Goal: Task Accomplishment & Management: Manage account settings

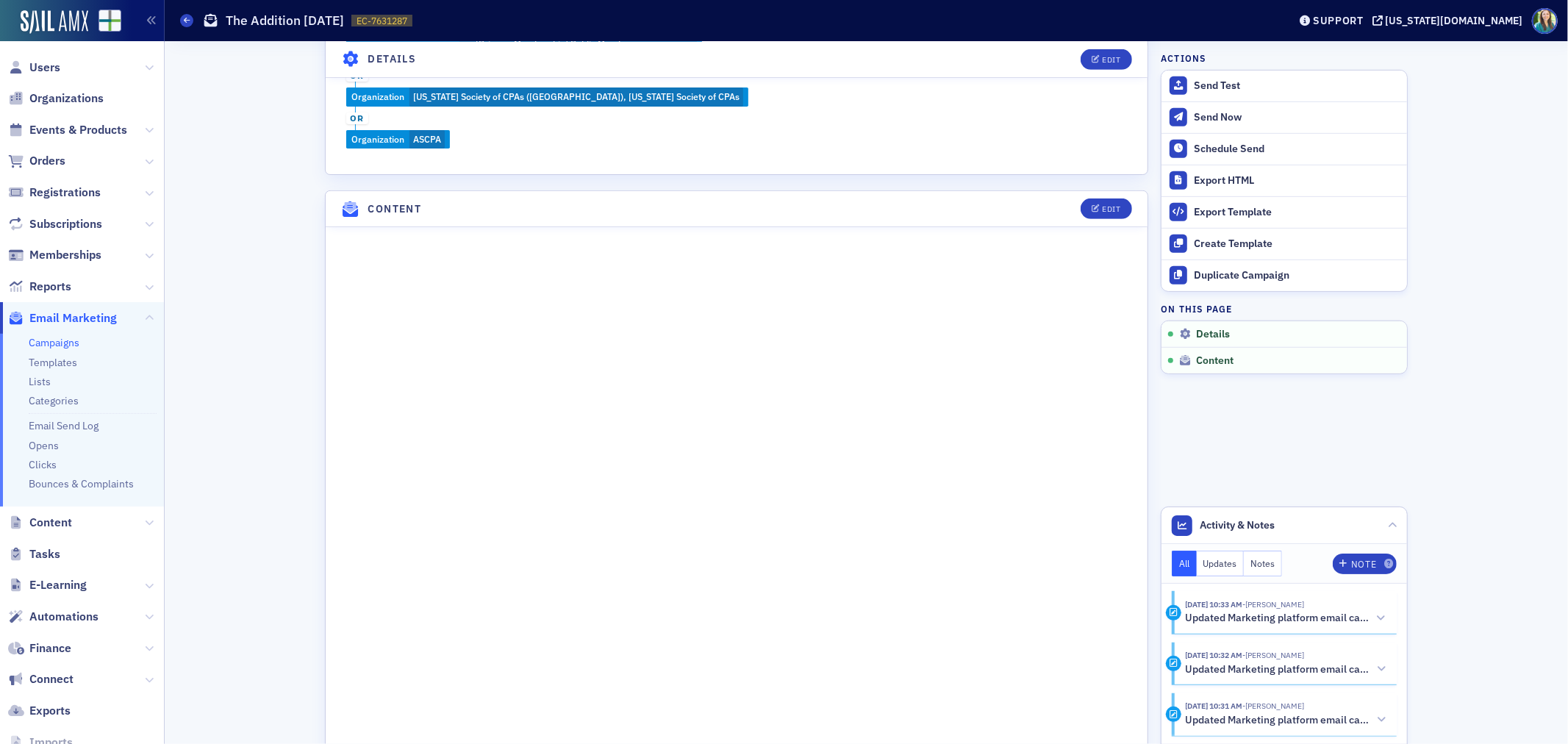
scroll to position [735, 0]
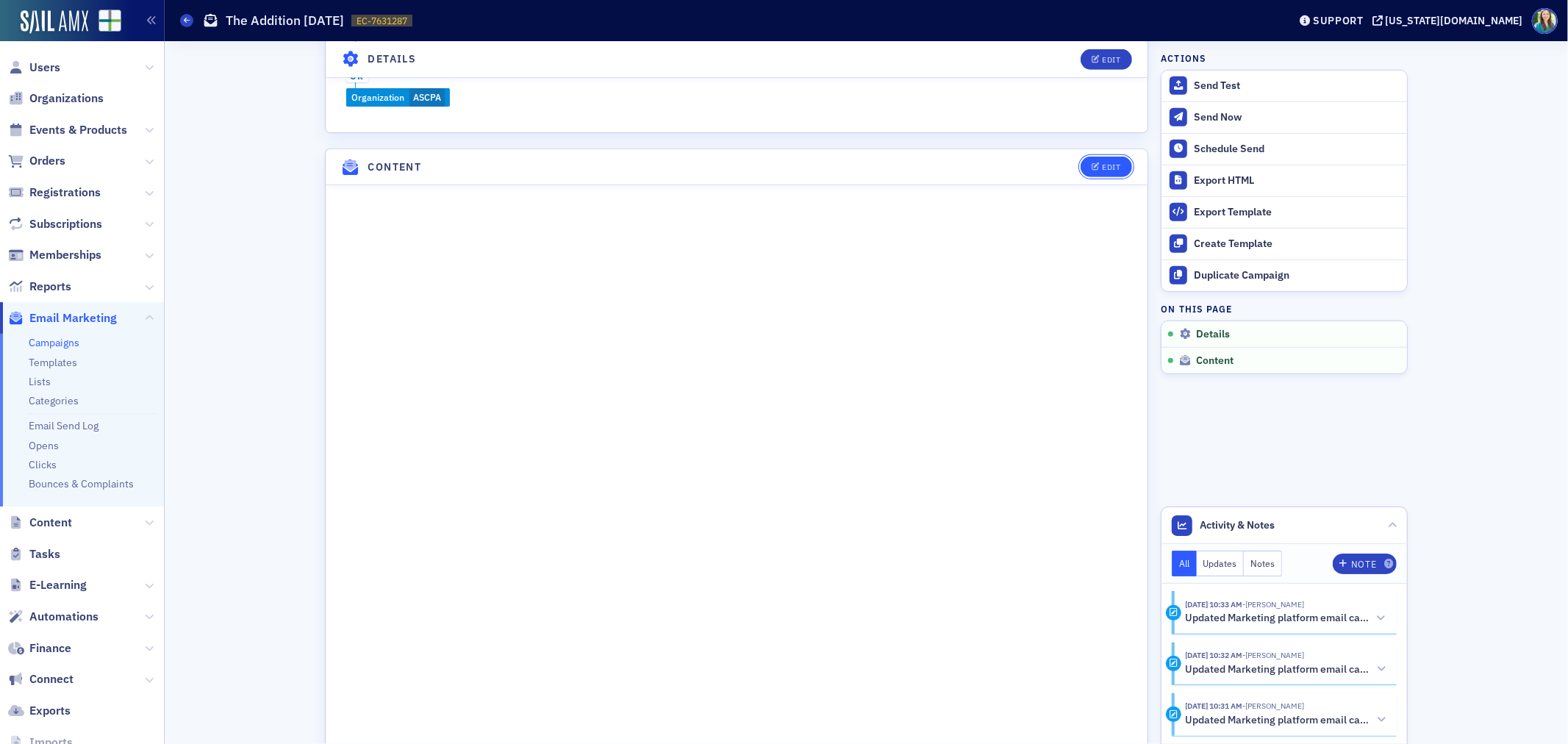
click at [1102, 167] on div "Edit" at bounding box center [1111, 167] width 18 height 8
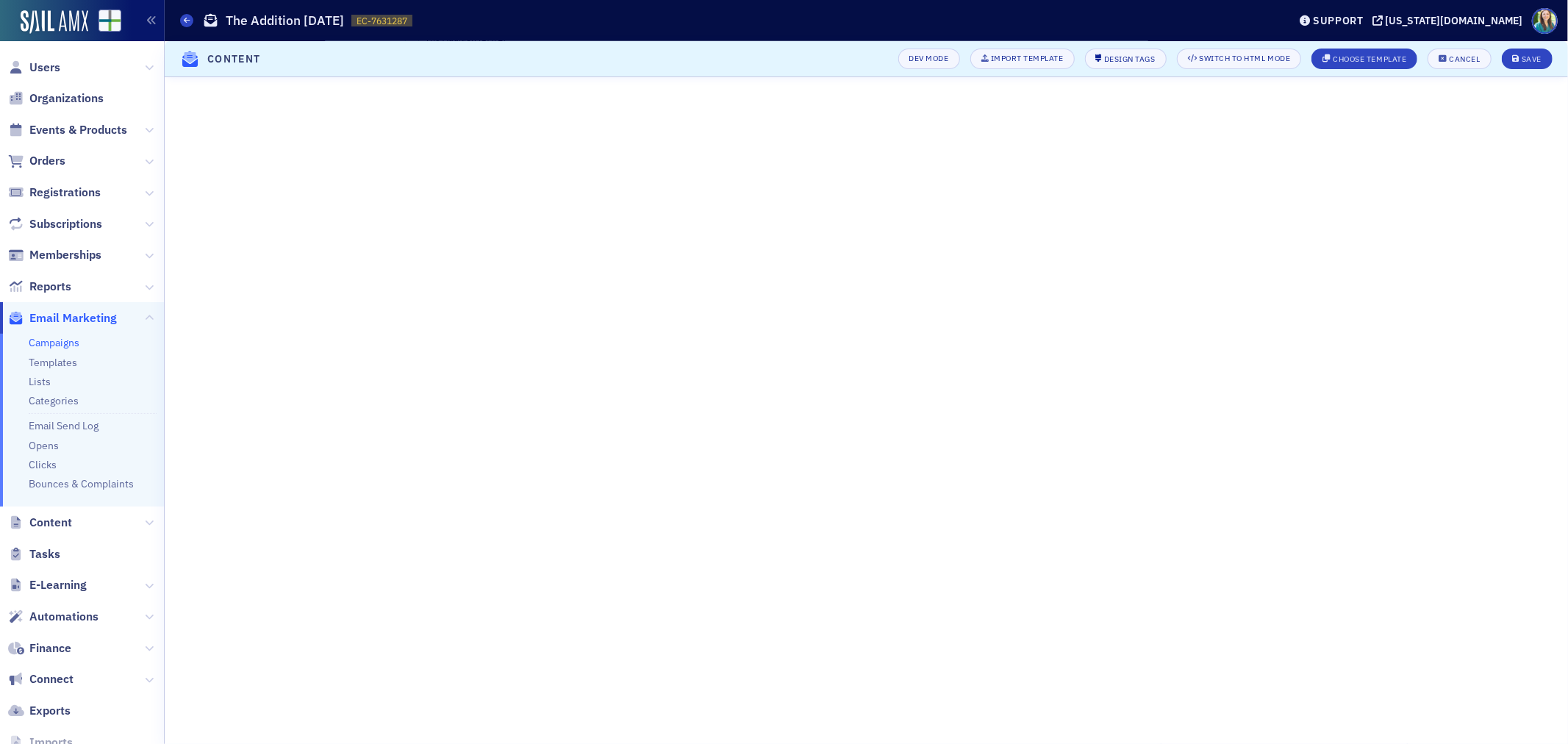
scroll to position [149, 0]
click at [1525, 59] on div "Save" at bounding box center [1531, 59] width 20 height 8
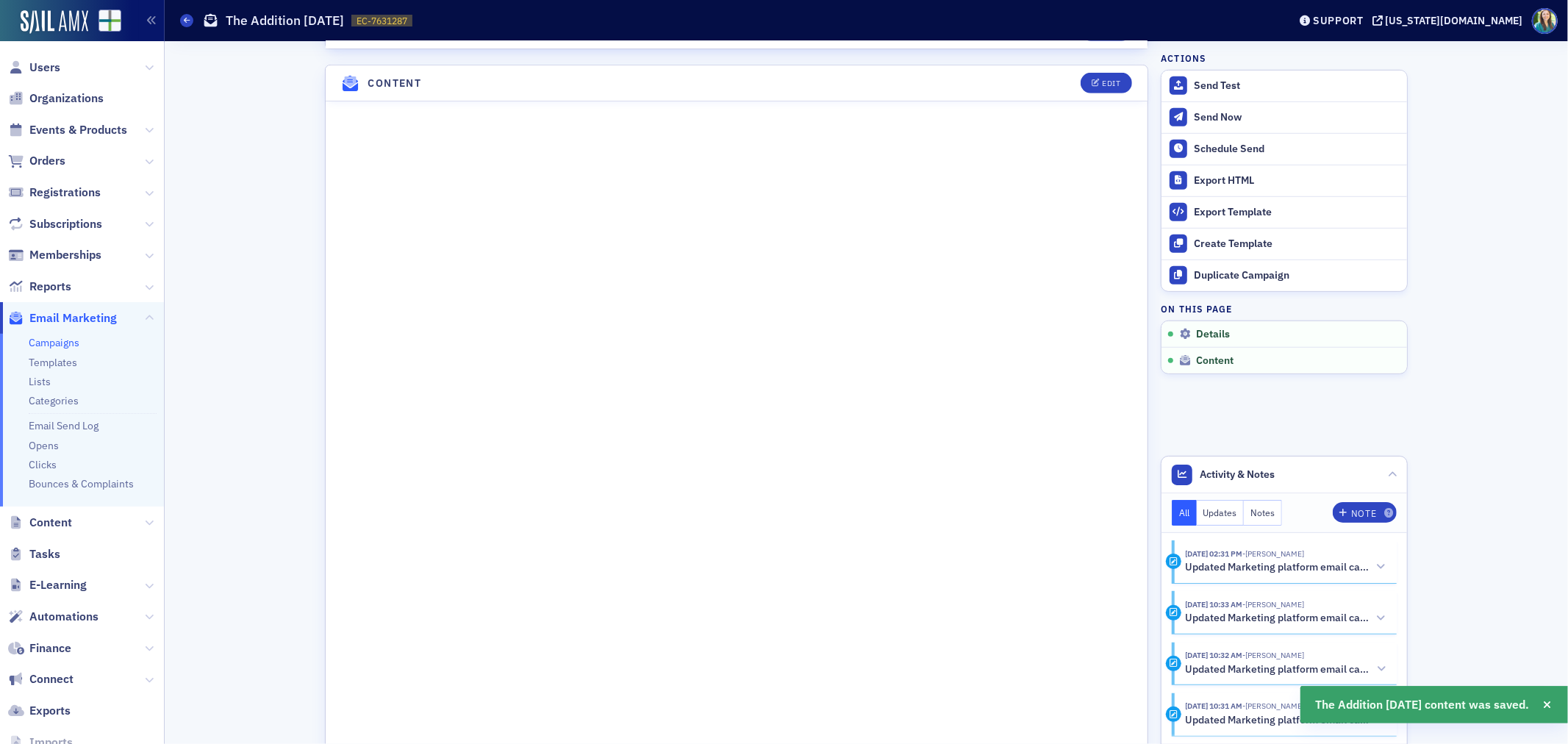
scroll to position [834, 0]
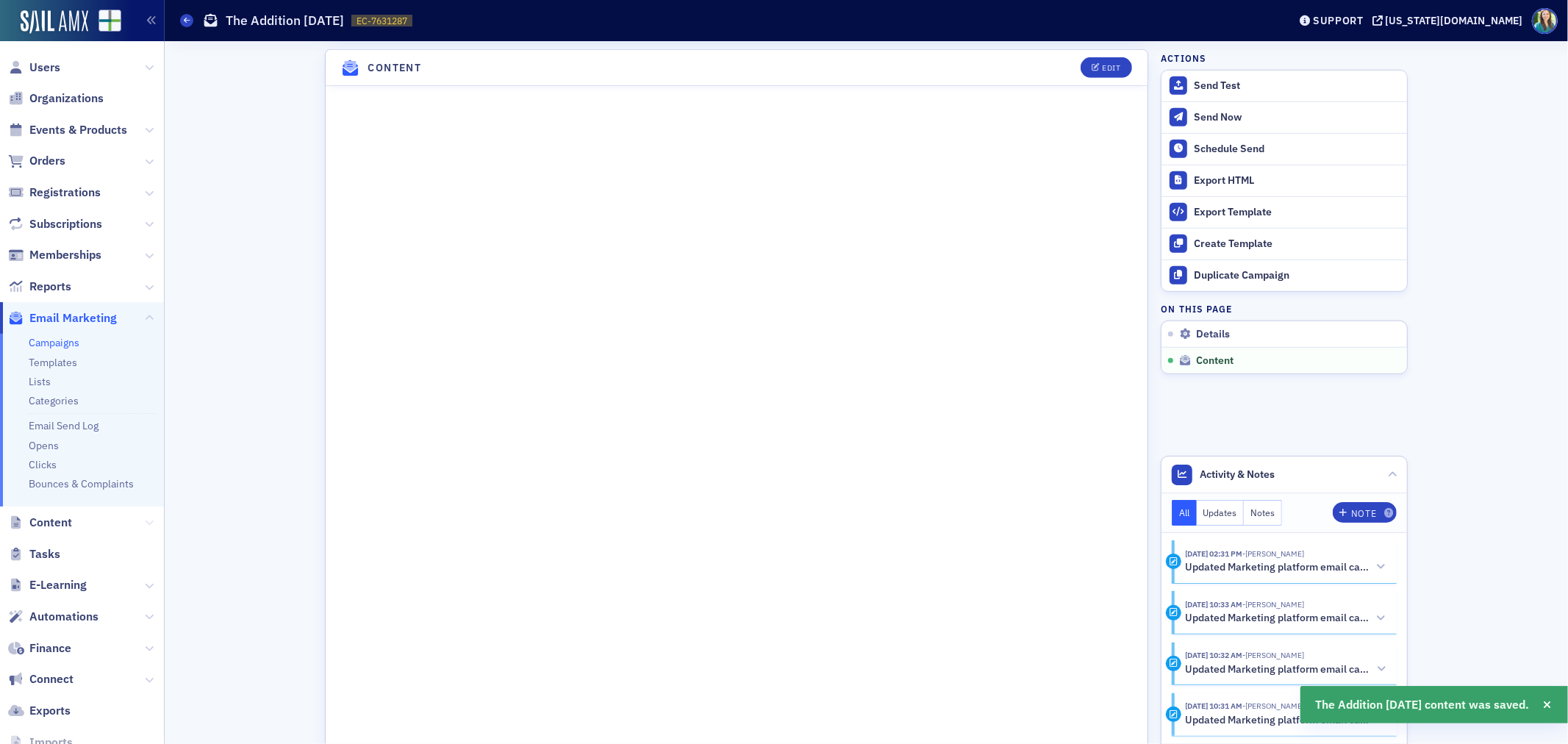
click at [145, 523] on icon at bounding box center [149, 523] width 9 height 9
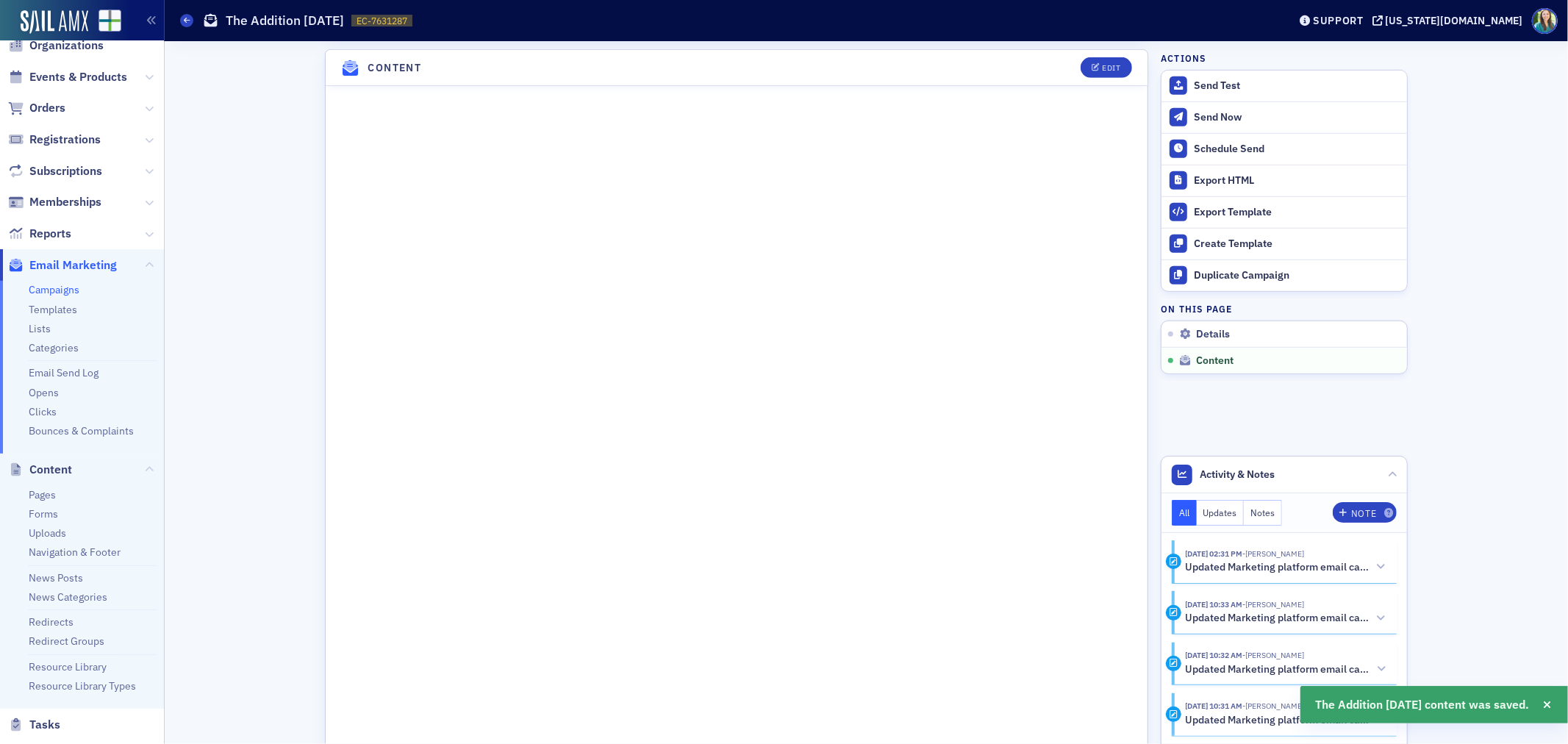
scroll to position [81, 0]
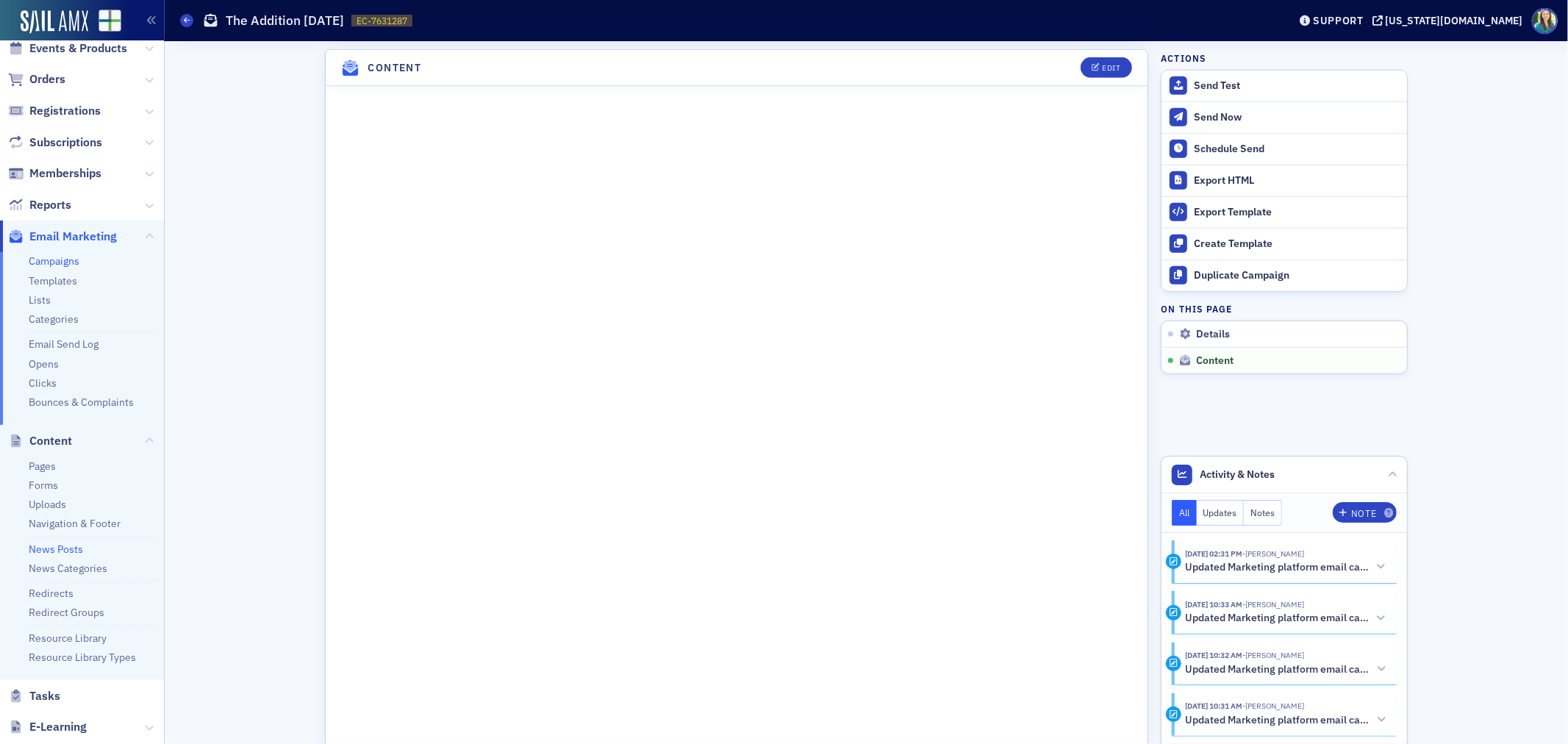
click at [68, 545] on link "News Posts" at bounding box center [56, 549] width 54 height 13
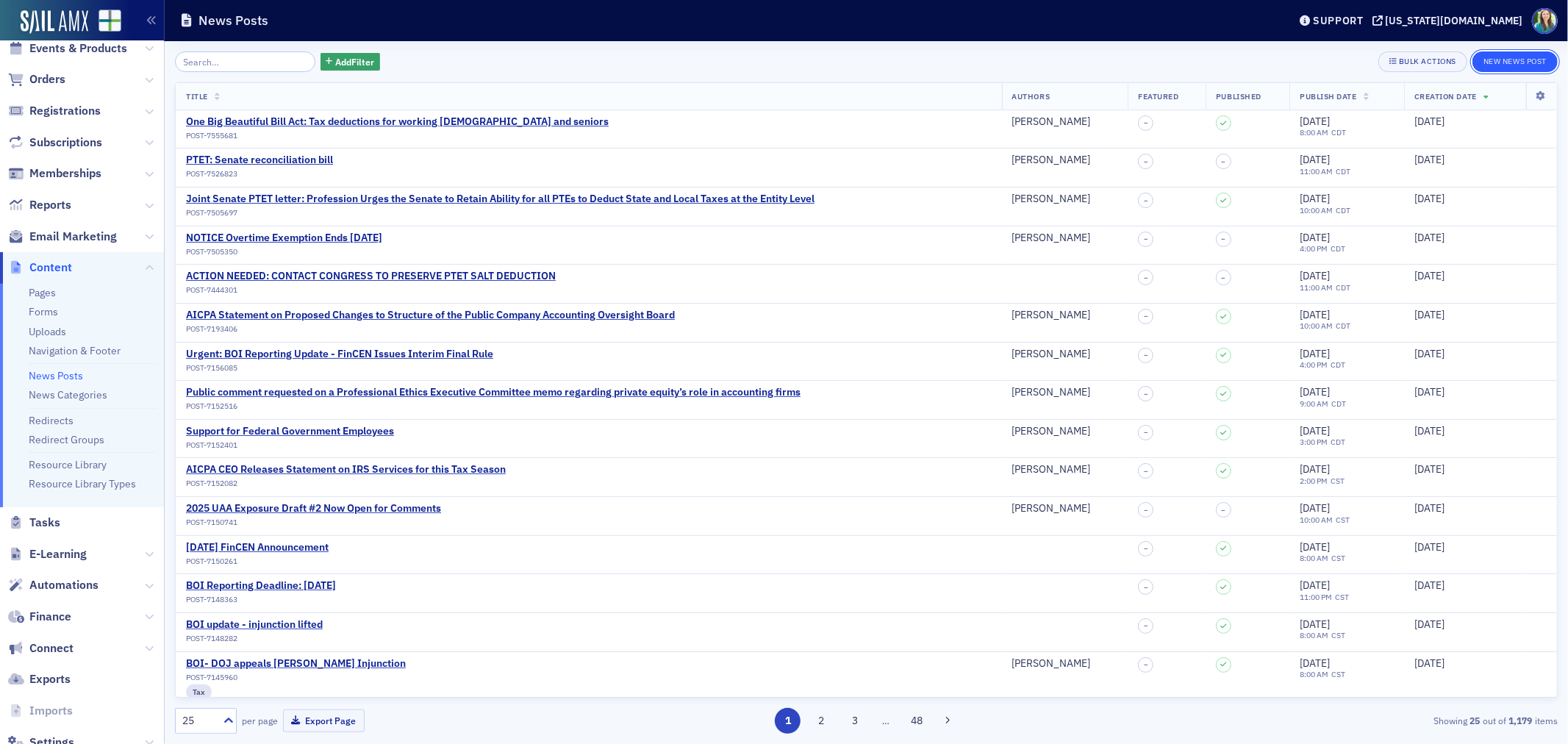
click at [1488, 55] on button "New News Post" at bounding box center [1515, 62] width 85 height 21
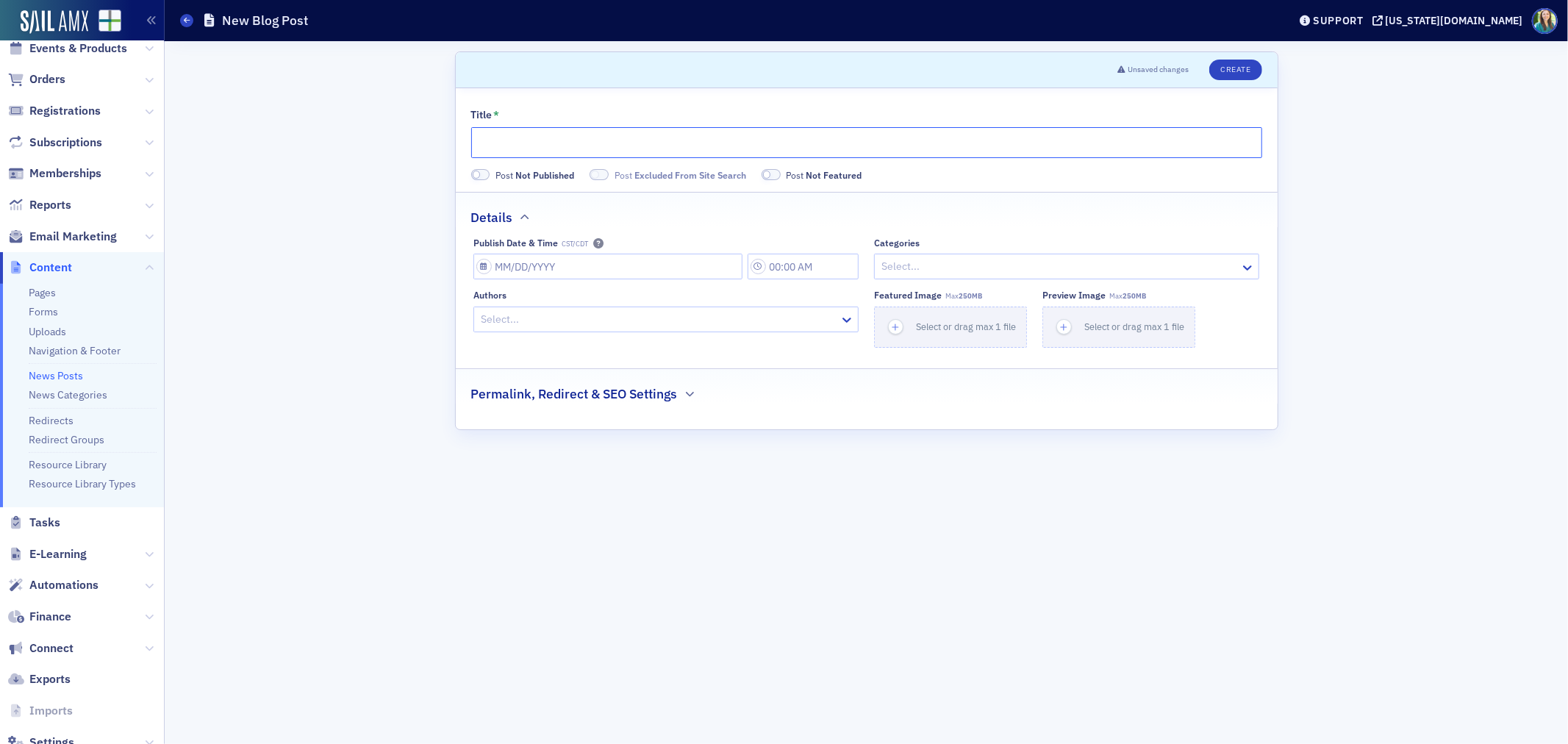
click at [556, 138] on input "Title *" at bounding box center [866, 143] width 791 height 31
click at [507, 141] on input "Title *" at bounding box center [866, 143] width 791 height 31
paste input "NASBA Relaunches CPAMobility.org, Helping CPAs Work Seamlessly Across State Lin…"
type input "NASBA Relaunches CPAMobility.org, Helping CPAs Work Seamlessly Across State Lin…"
select select "8"
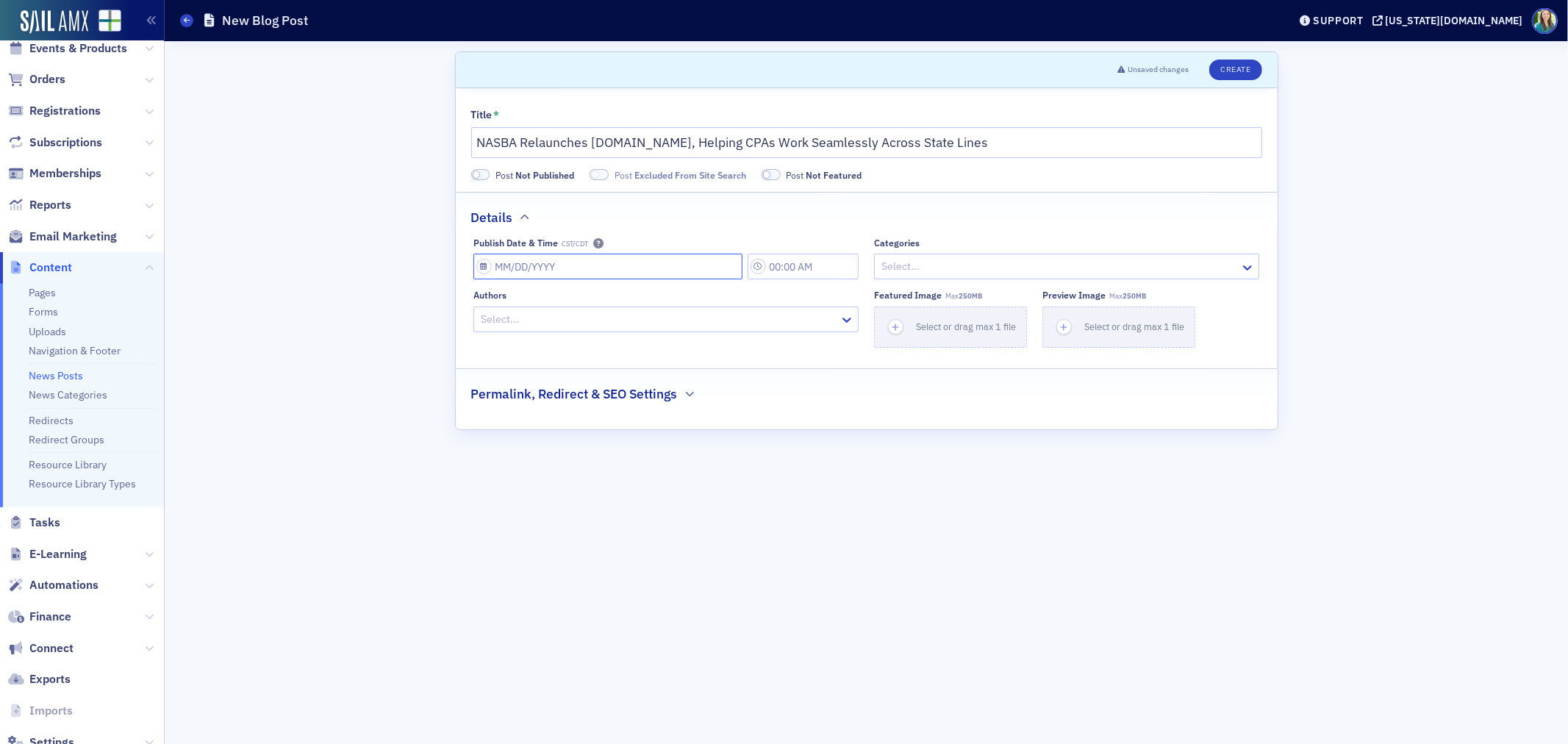
select select "2025"
click at [482, 263] on input "Publish Date & Time CST/CDT" at bounding box center [608, 266] width 269 height 25
click at [505, 434] on div "22" at bounding box center [510, 434] width 18 height 18
type input "09/22/2025"
type input "2:00 PM"
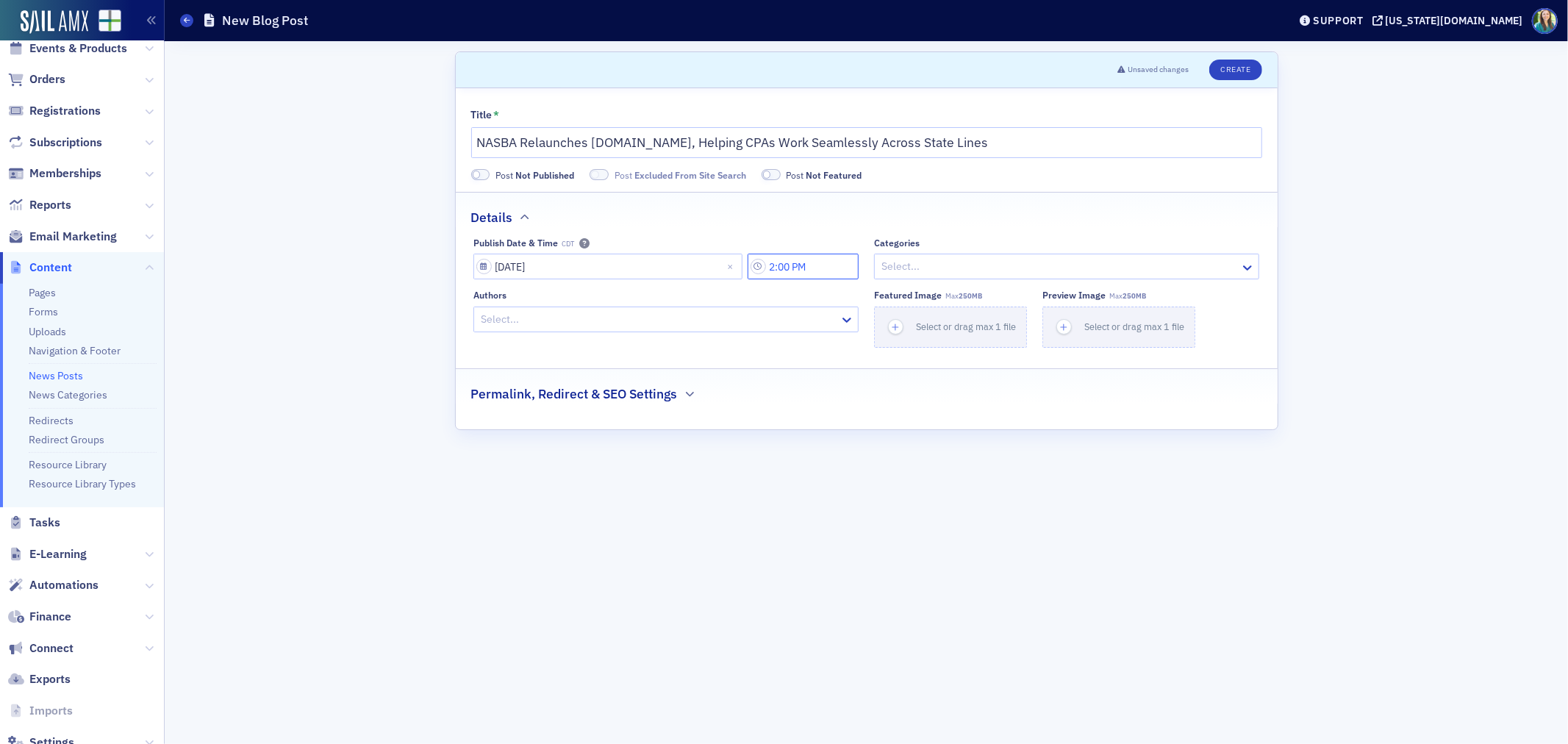
click at [792, 270] on input "2:00 PM" at bounding box center [802, 266] width 111 height 25
click at [796, 344] on div "Authors Select..." at bounding box center [666, 318] width 385 height 57
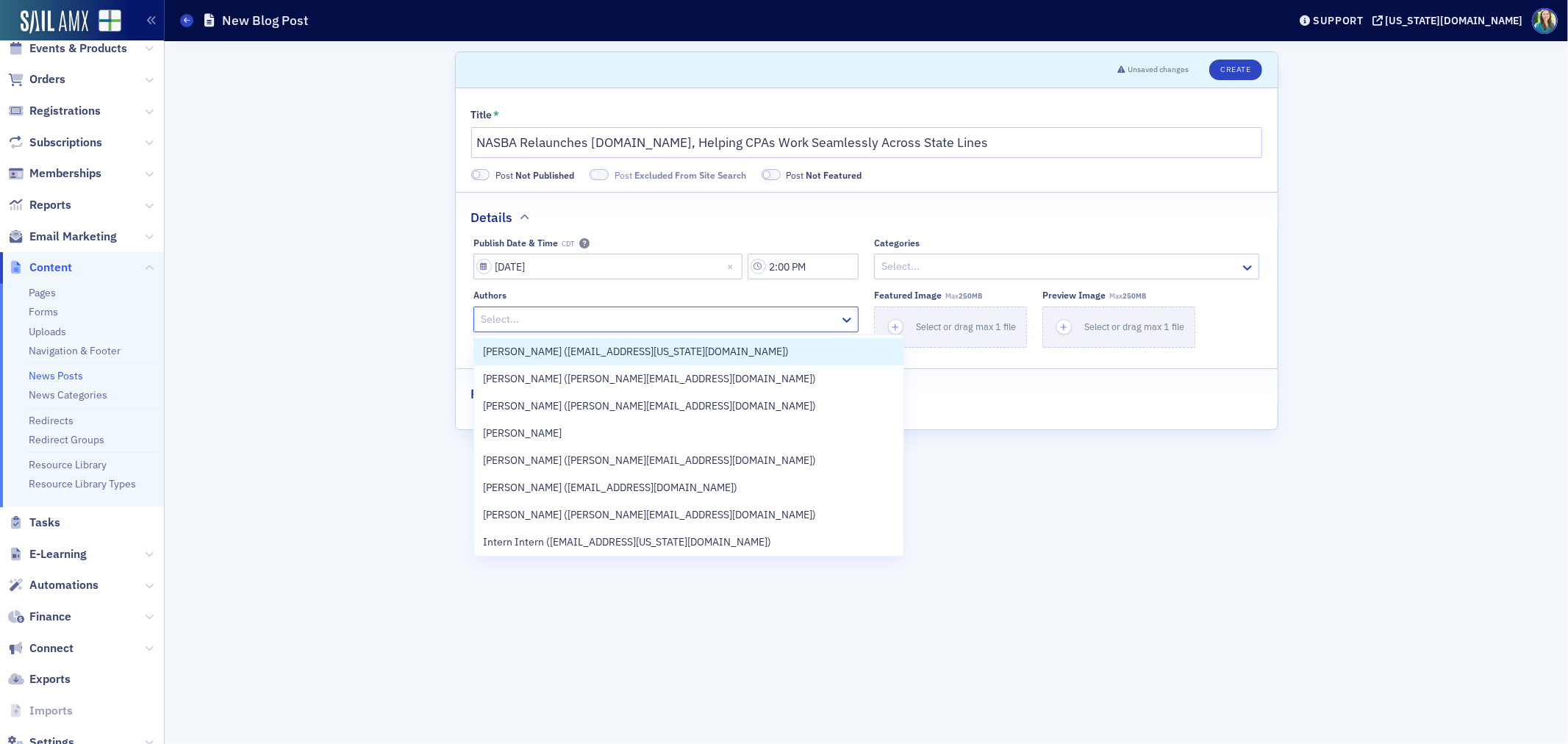
click at [768, 318] on div at bounding box center [658, 319] width 358 height 18
click at [904, 271] on div at bounding box center [1059, 267] width 358 height 18
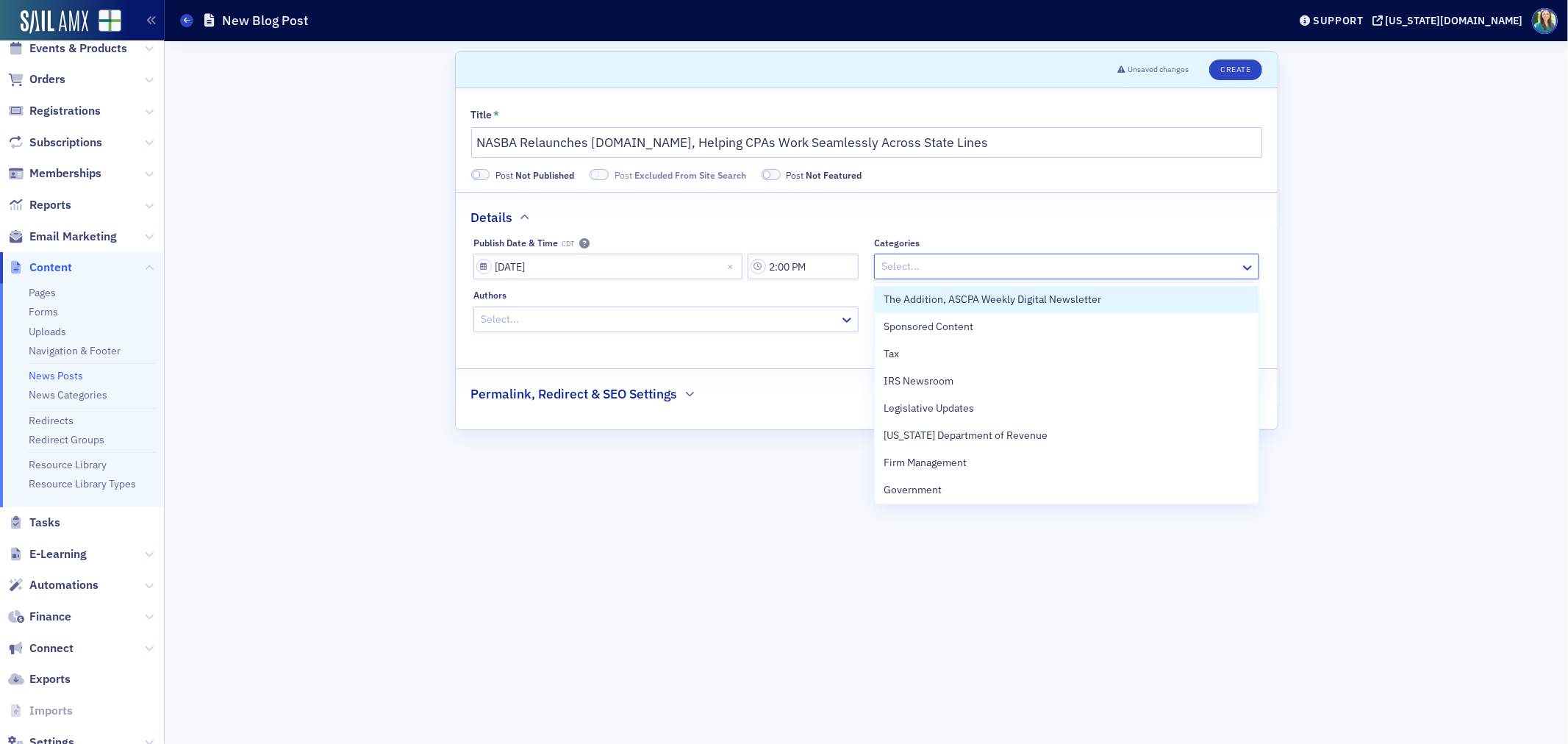
click at [712, 358] on div "Title * NASBA Relaunches CPAMobility.org, Helping CPAs Work Seamlessly Across S…" at bounding box center [867, 259] width 822 height 341
click at [941, 265] on div at bounding box center [1059, 267] width 358 height 18
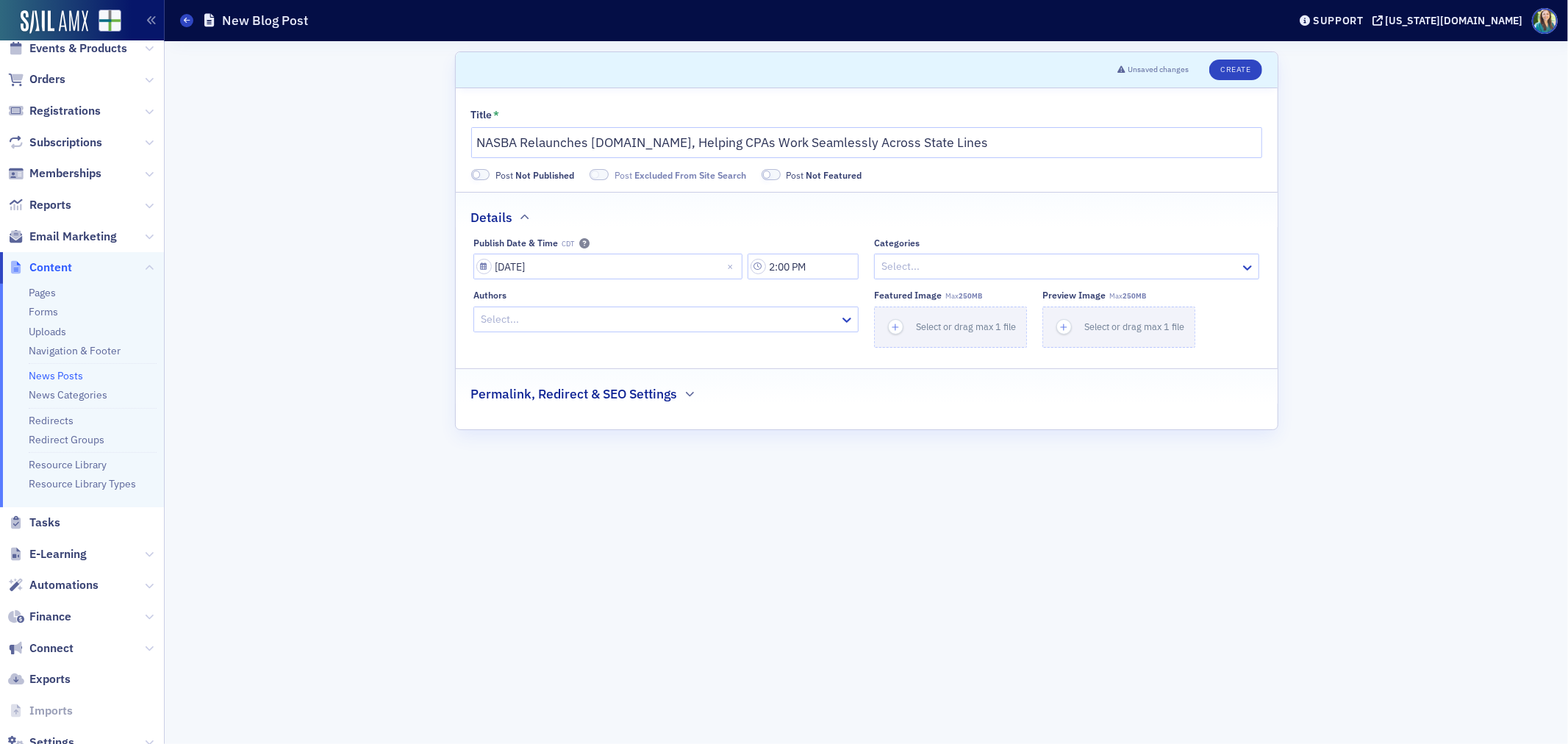
click at [1000, 228] on fieldset "Details Publish Date & Time CDT 09/22/2025 2:00 PM Categories Select... Authors…" at bounding box center [867, 275] width 822 height 167
click at [482, 171] on span at bounding box center [480, 174] width 19 height 11
click at [1239, 65] on button "Create" at bounding box center [1235, 70] width 52 height 21
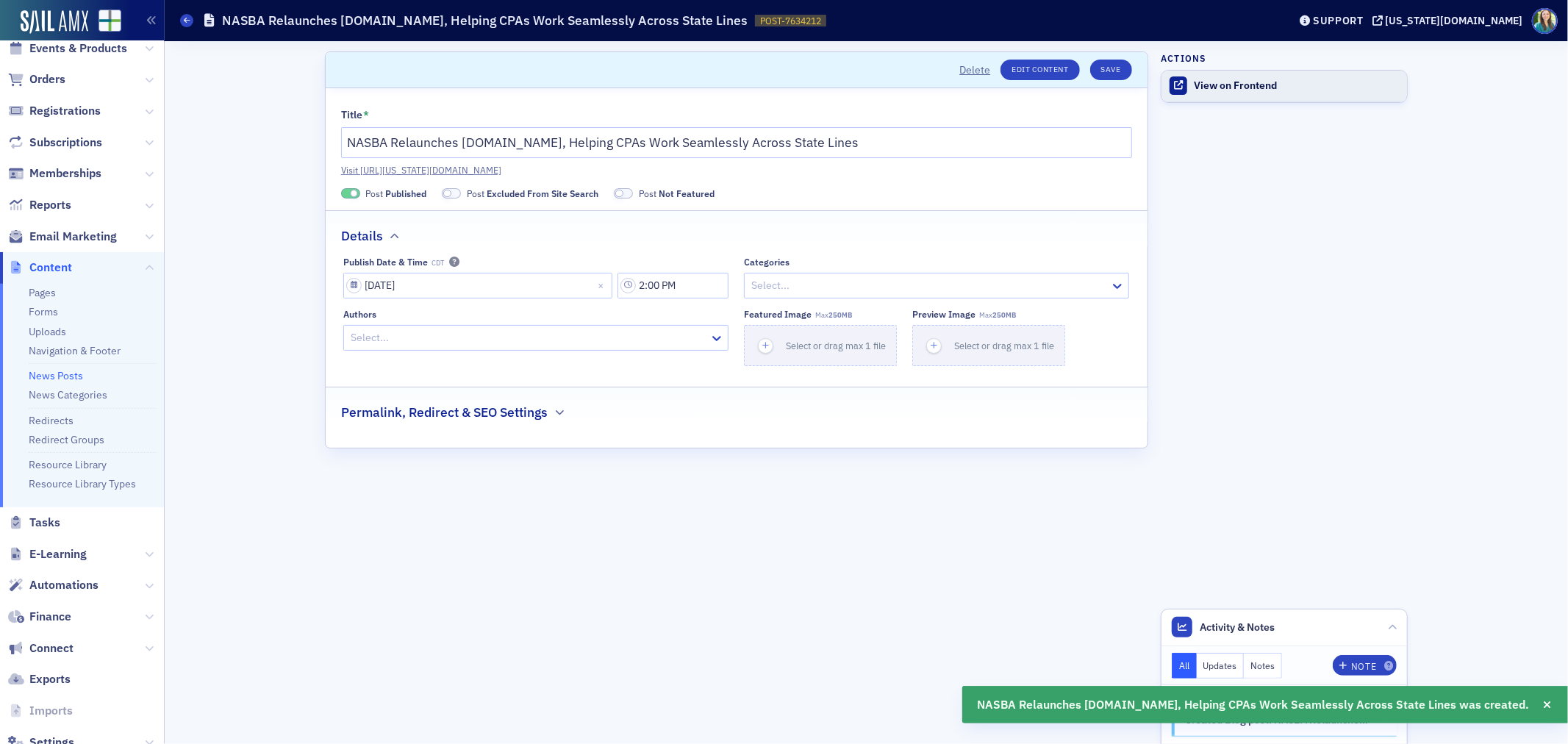
click at [1215, 91] on div "View on Frontend" at bounding box center [1296, 86] width 206 height 13
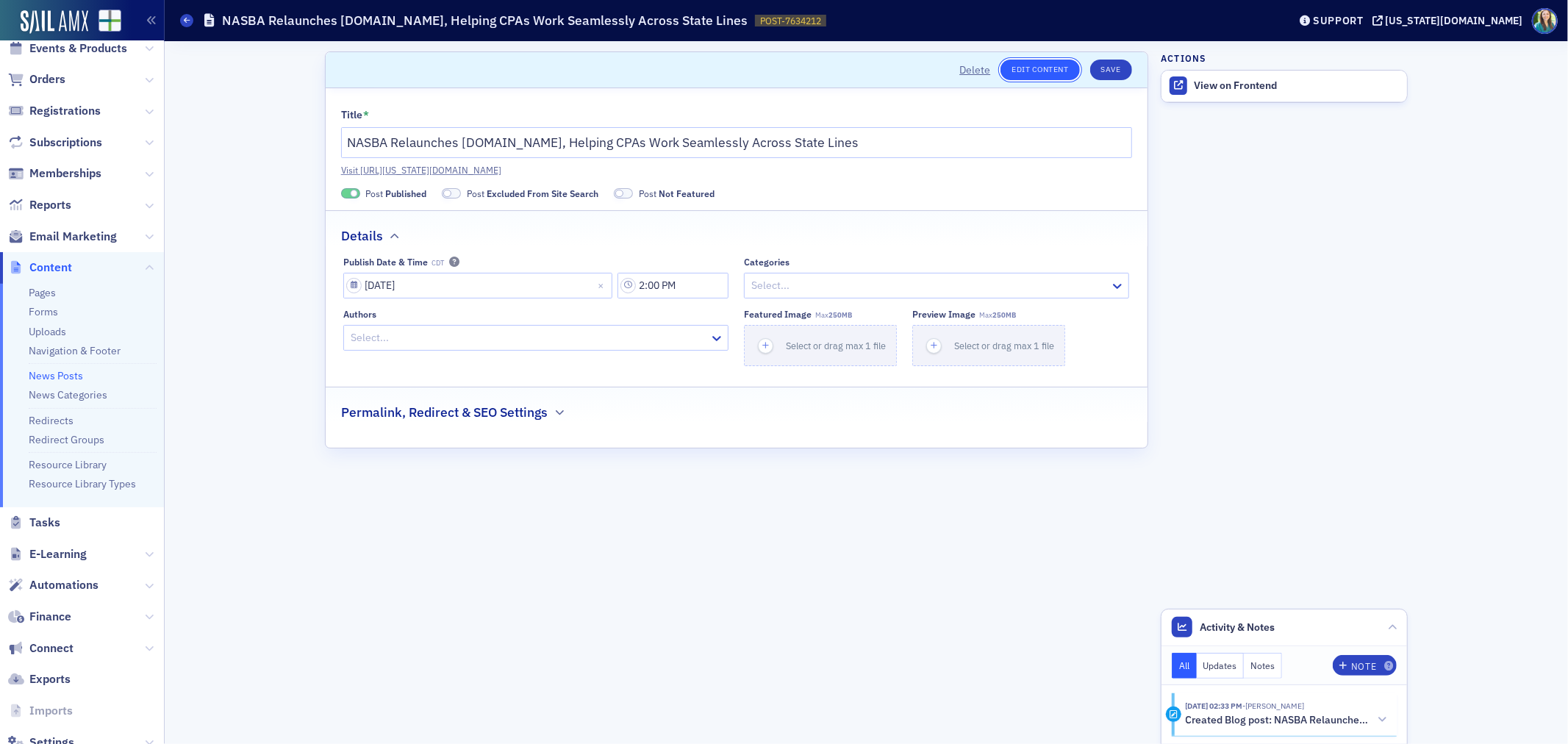
click at [1033, 65] on link "Edit Content" at bounding box center [1040, 70] width 79 height 21
drag, startPoint x: 871, startPoint y: 145, endPoint x: 344, endPoint y: 159, distance: 527.2
click at [344, 159] on div "Title * NASBA Relaunches CPAMobility.org, Helping CPAs Work Seamlessly Across S…" at bounding box center [736, 143] width 791 height 67
click at [1268, 77] on link "View on Frontend" at bounding box center [1283, 86] width 245 height 31
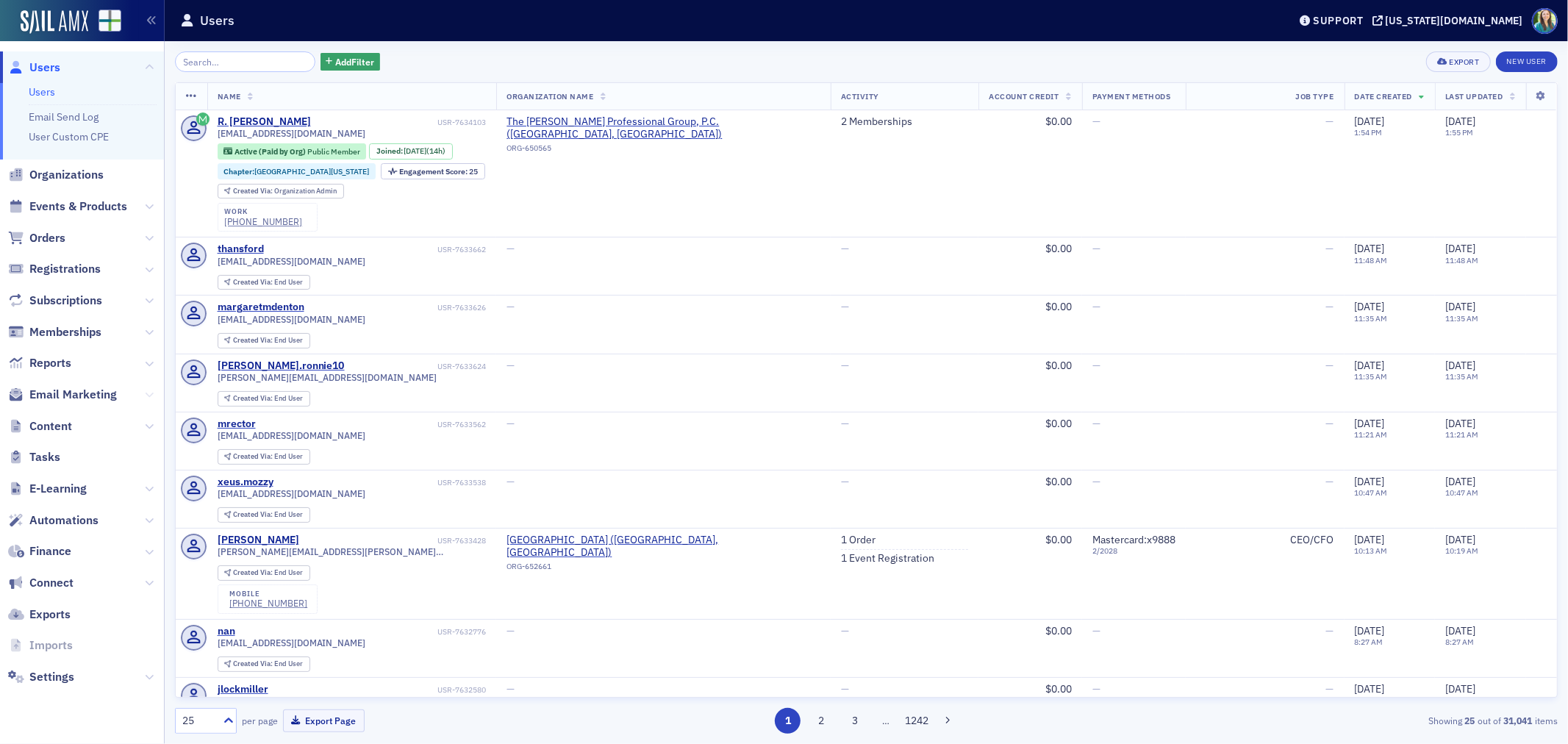
click at [149, 393] on icon at bounding box center [149, 395] width 9 height 9
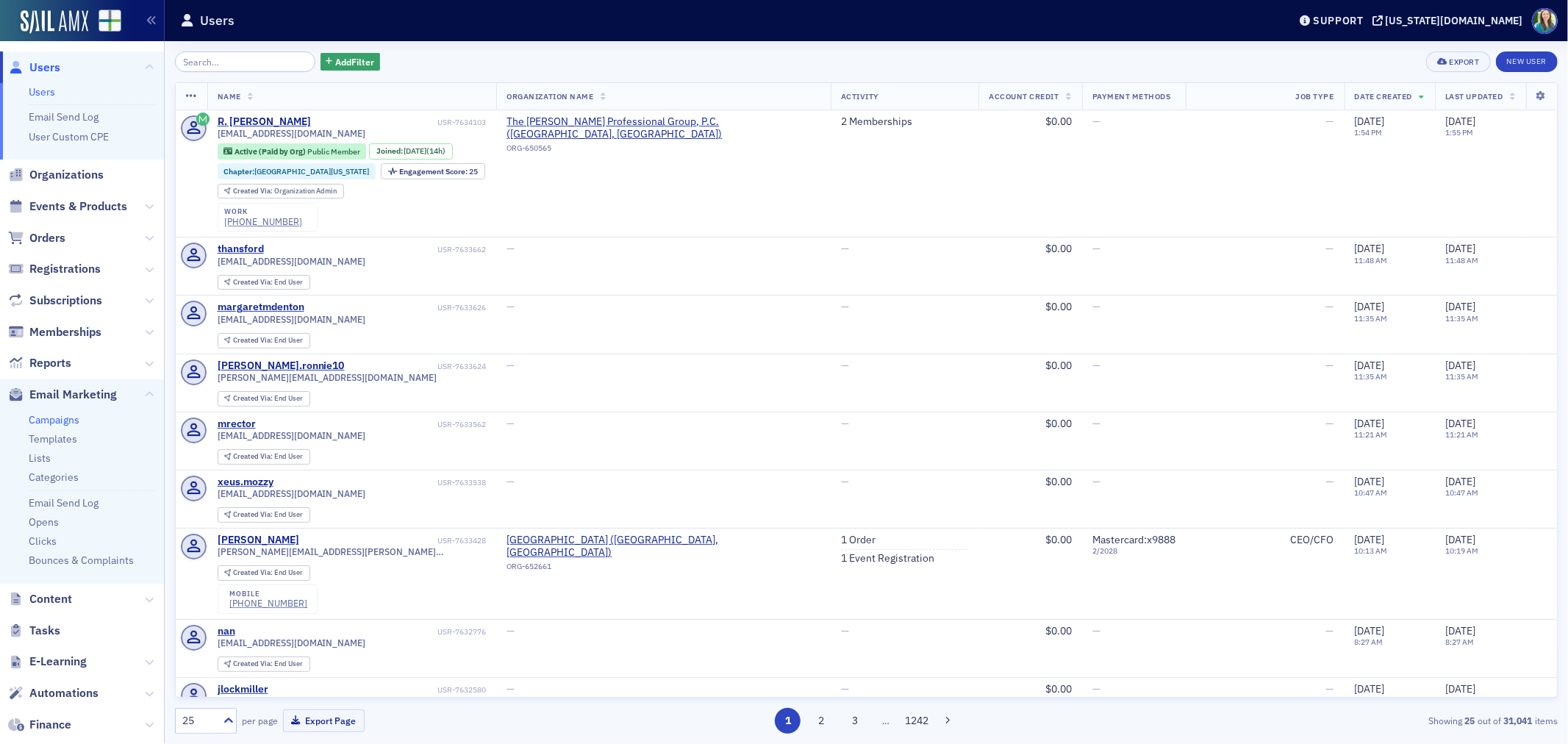
click at [57, 420] on link "Campaigns" at bounding box center [54, 420] width 51 height 13
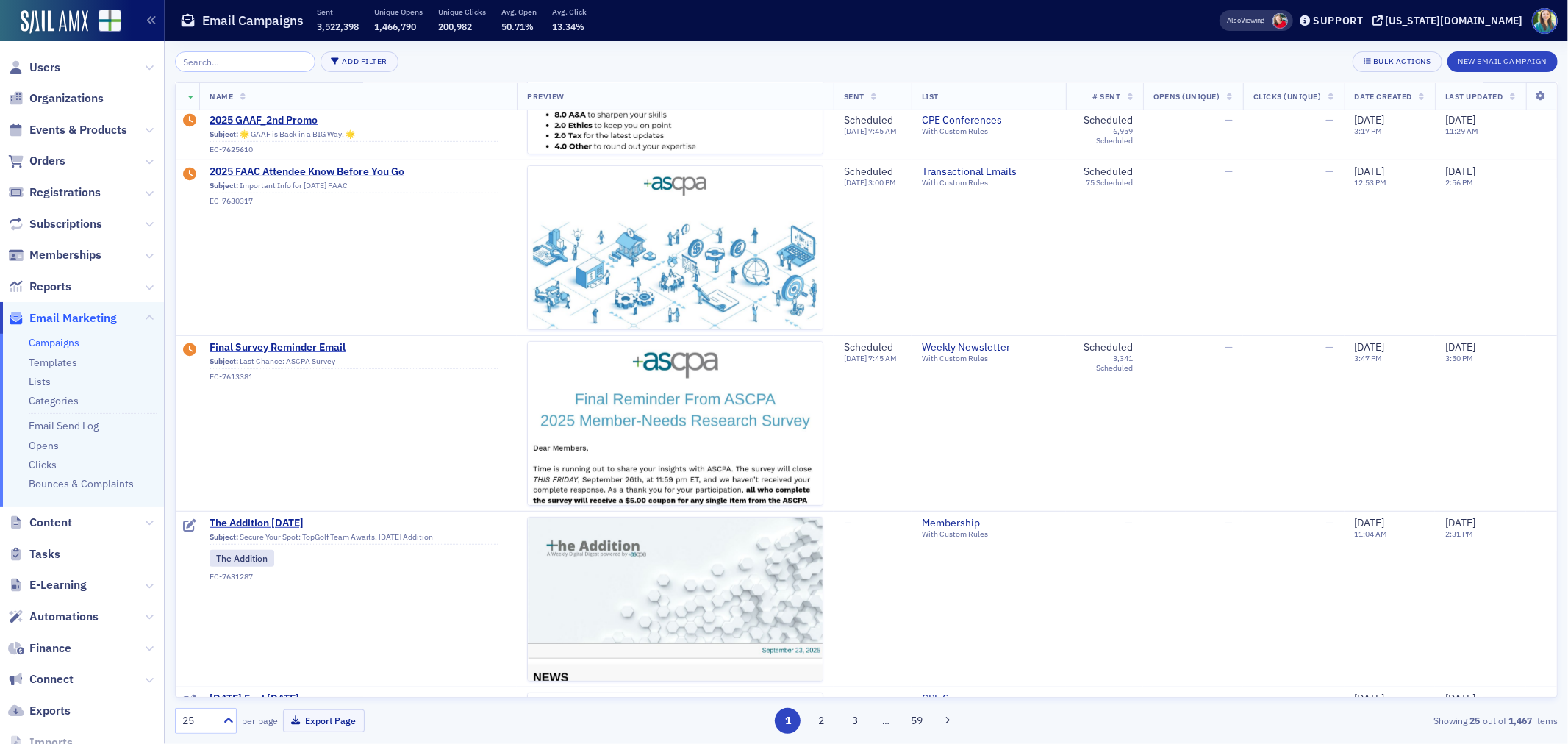
scroll to position [817, 0]
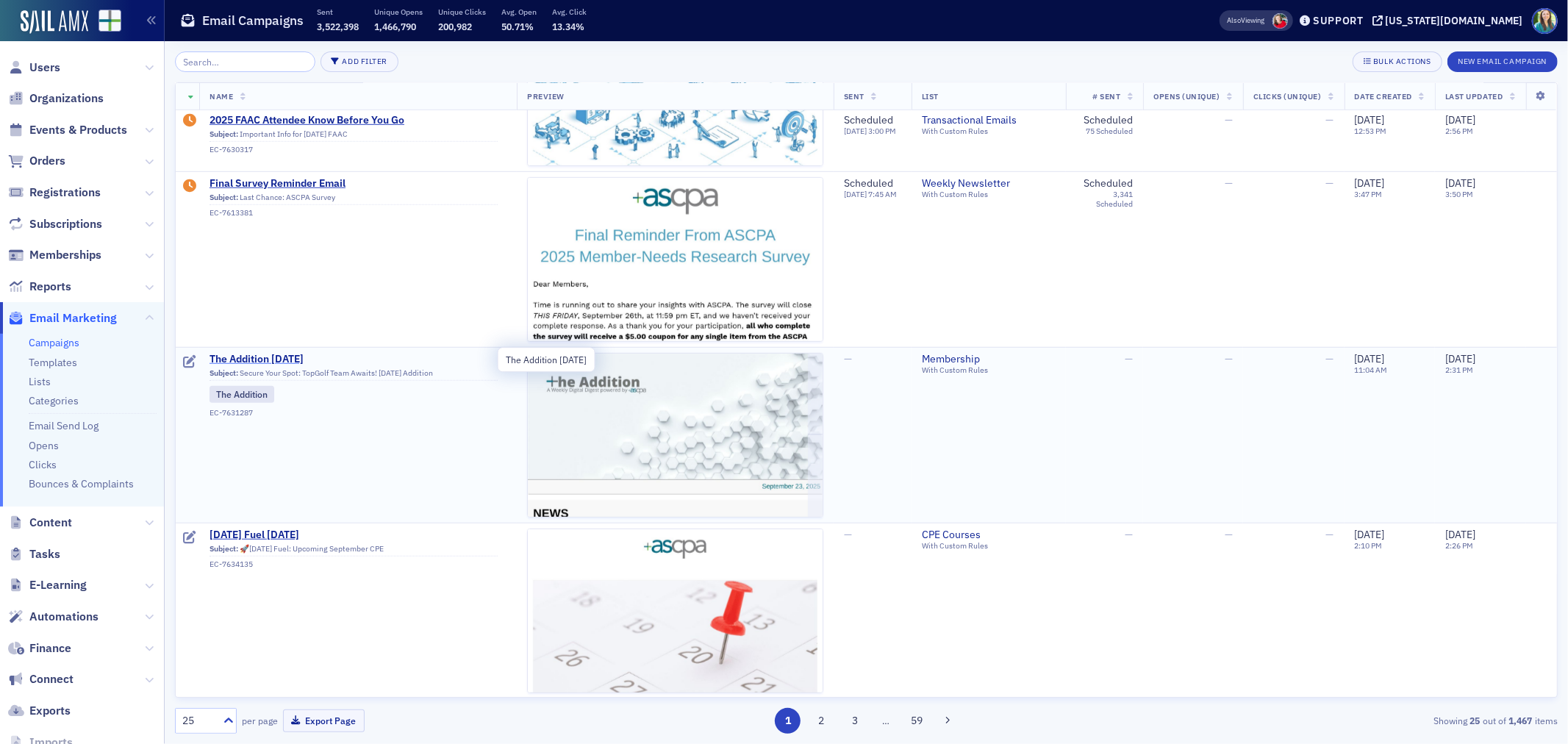
click at [285, 354] on span "The Addition [DATE]" at bounding box center [353, 359] width 288 height 13
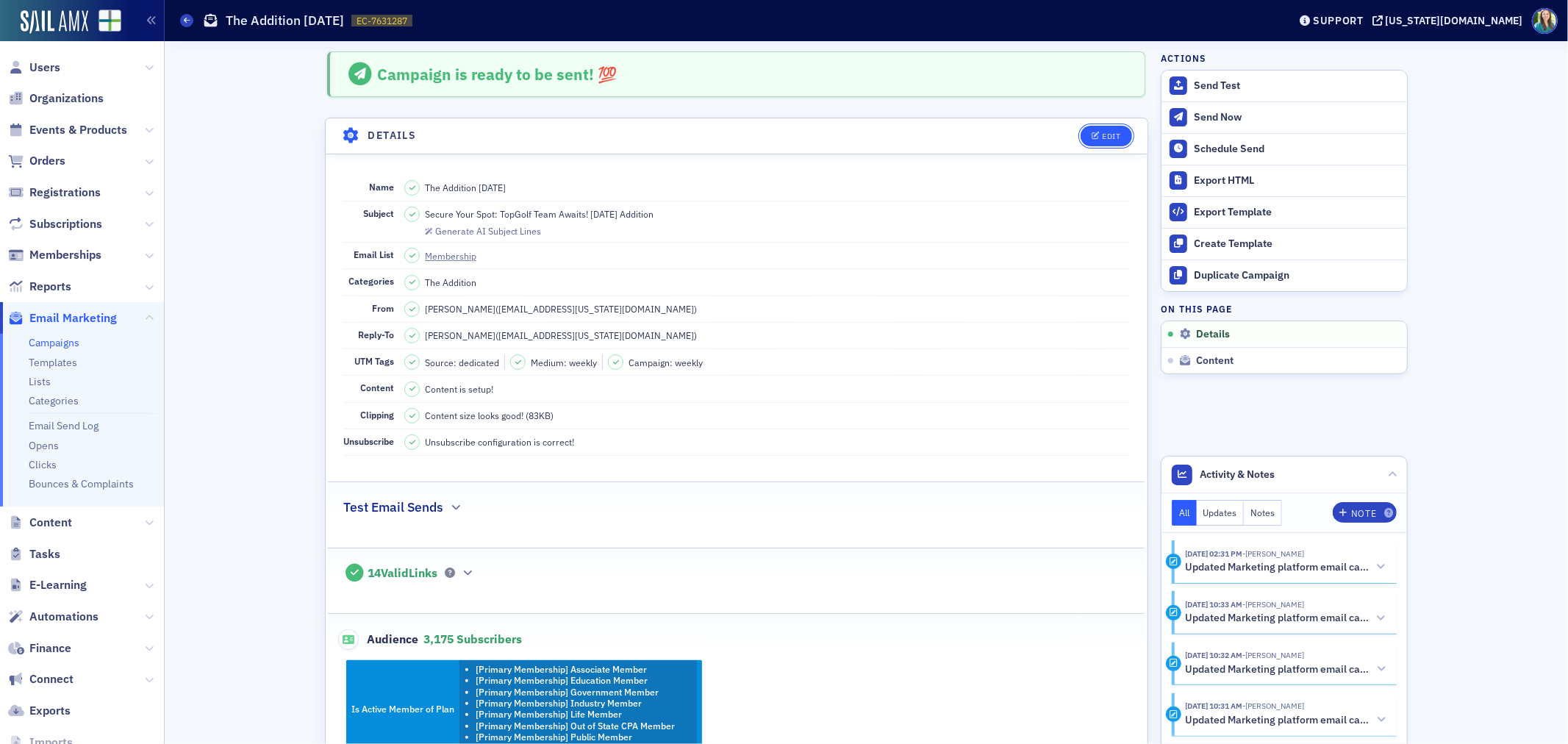
click at [1102, 138] on div "Edit" at bounding box center [1111, 136] width 18 height 8
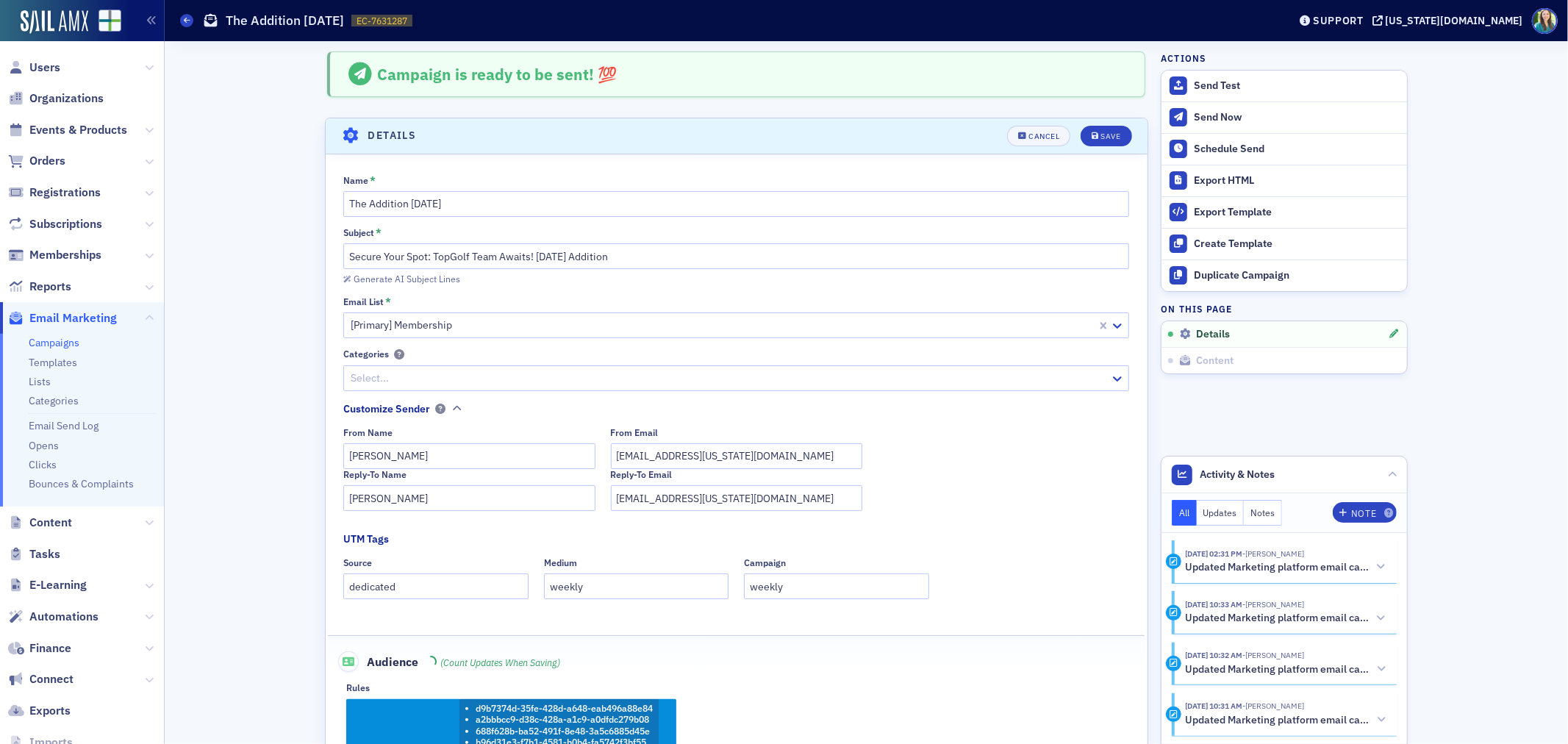
scroll to position [68, 0]
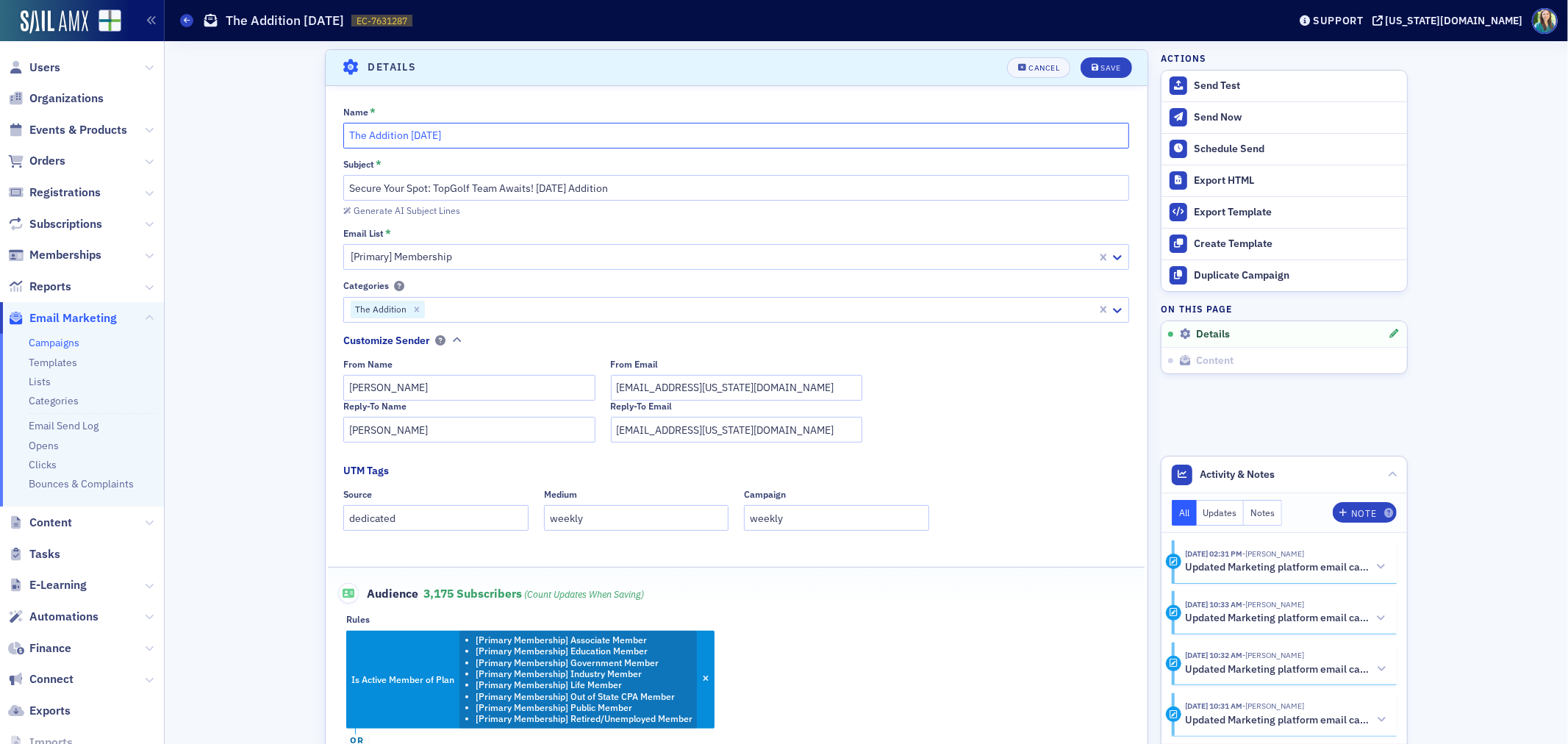
click at [422, 137] on input "The Addition [DATE]" at bounding box center [736, 135] width 786 height 25
type input "The Addition [DATE]"
click at [723, 239] on div "Email List *" at bounding box center [736, 233] width 786 height 11
click at [1114, 68] on div "Save" at bounding box center [1111, 68] width 20 height 8
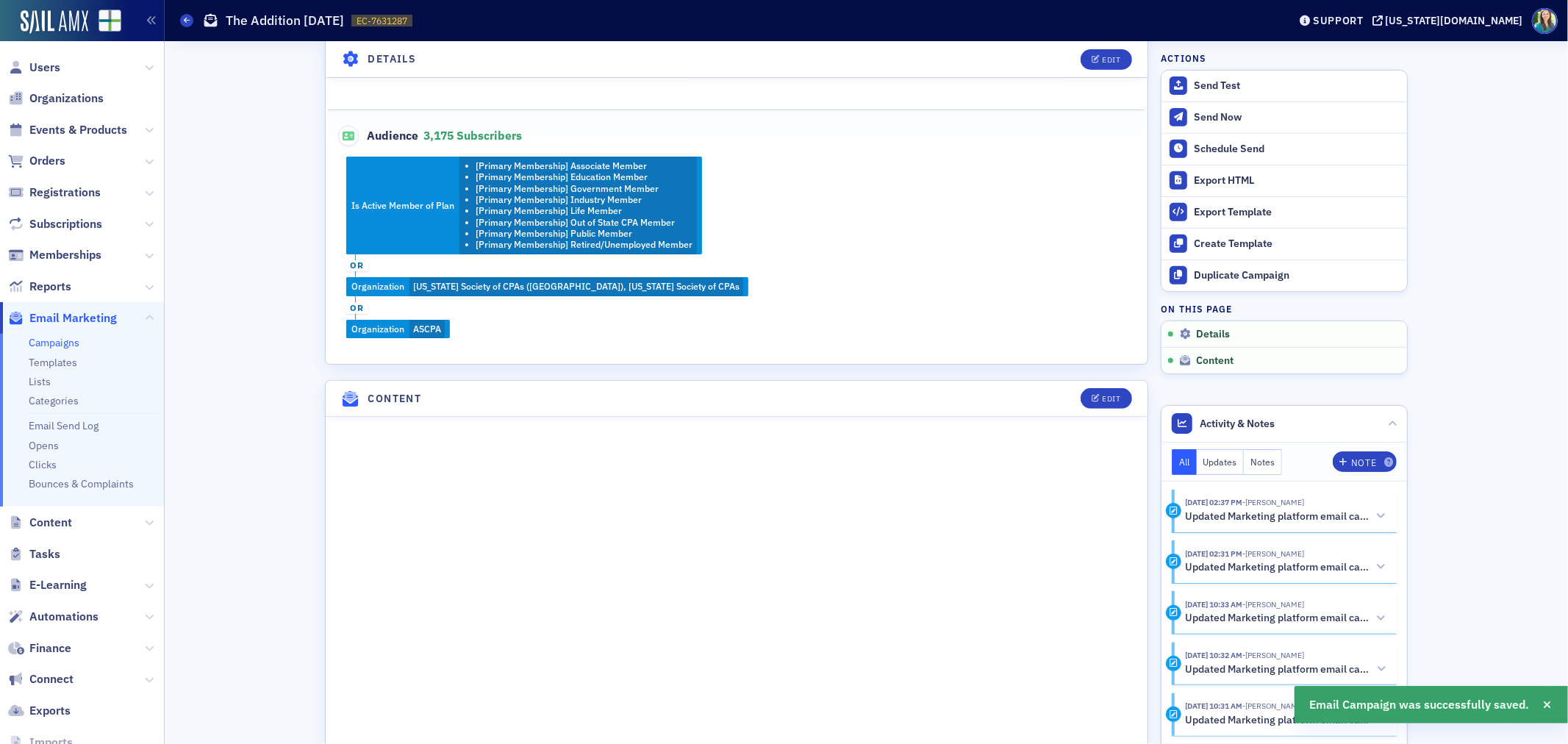
scroll to position [559, 0]
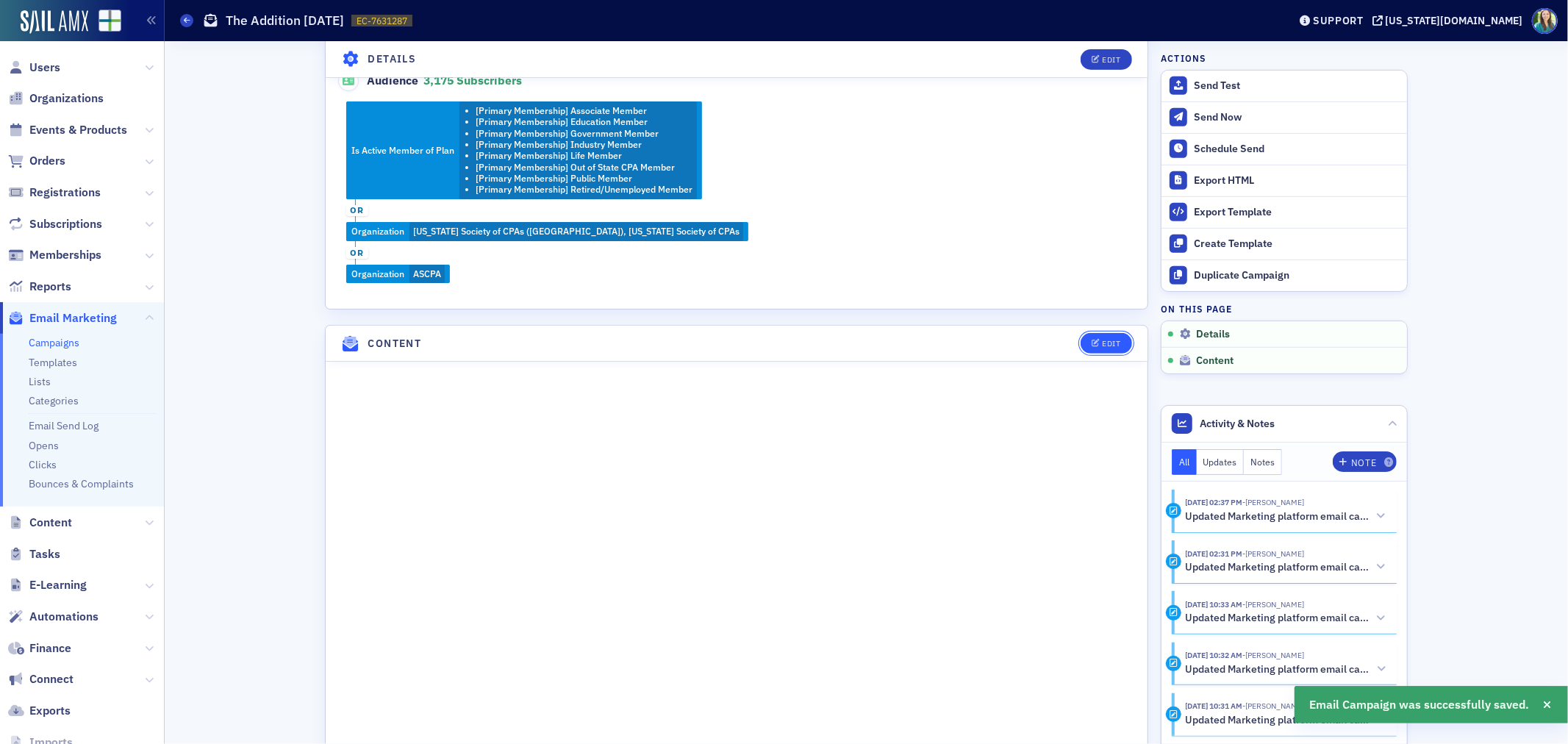
click at [1105, 340] on div "Edit" at bounding box center [1111, 344] width 18 height 8
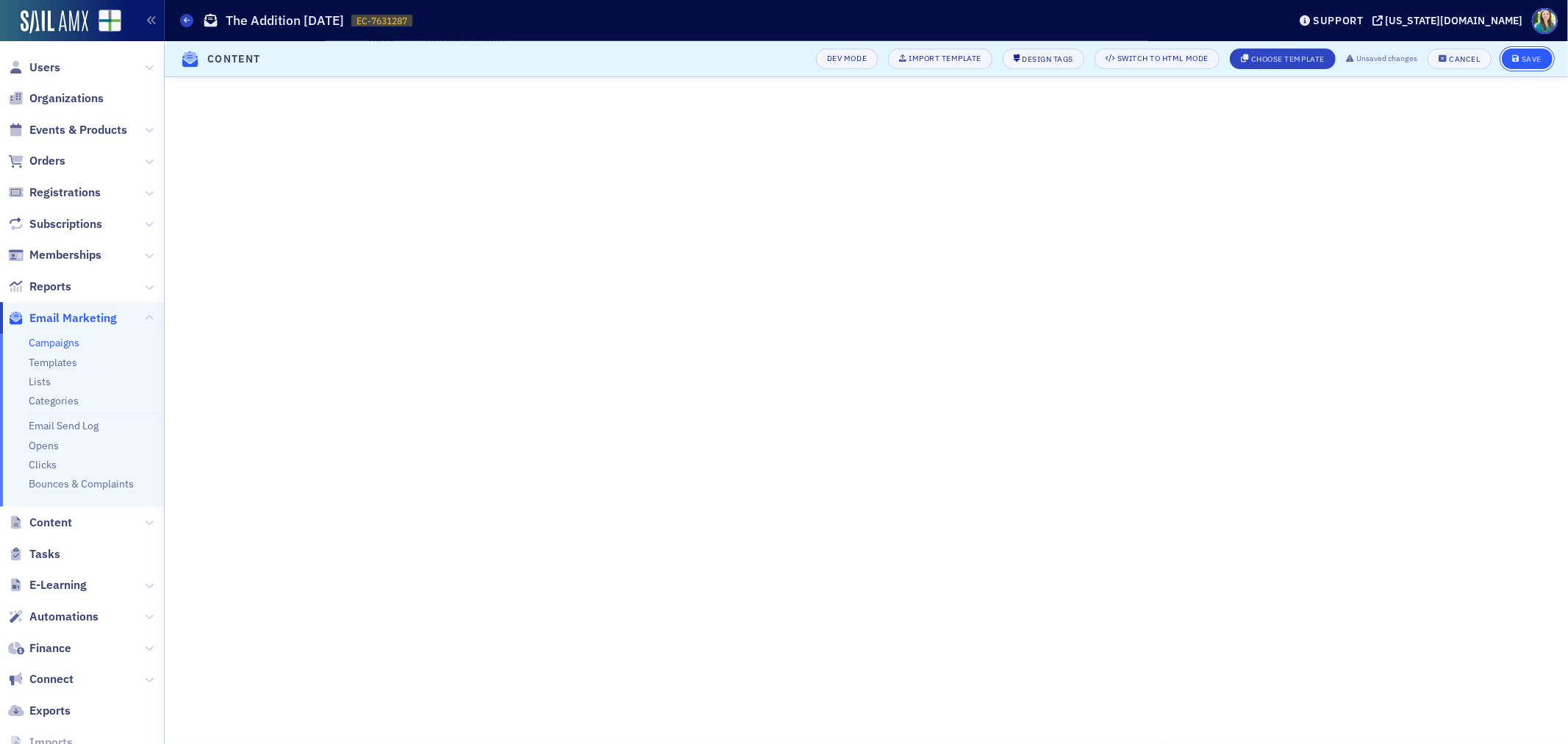
click at [1512, 55] on icon "submit" at bounding box center [1516, 59] width 7 height 8
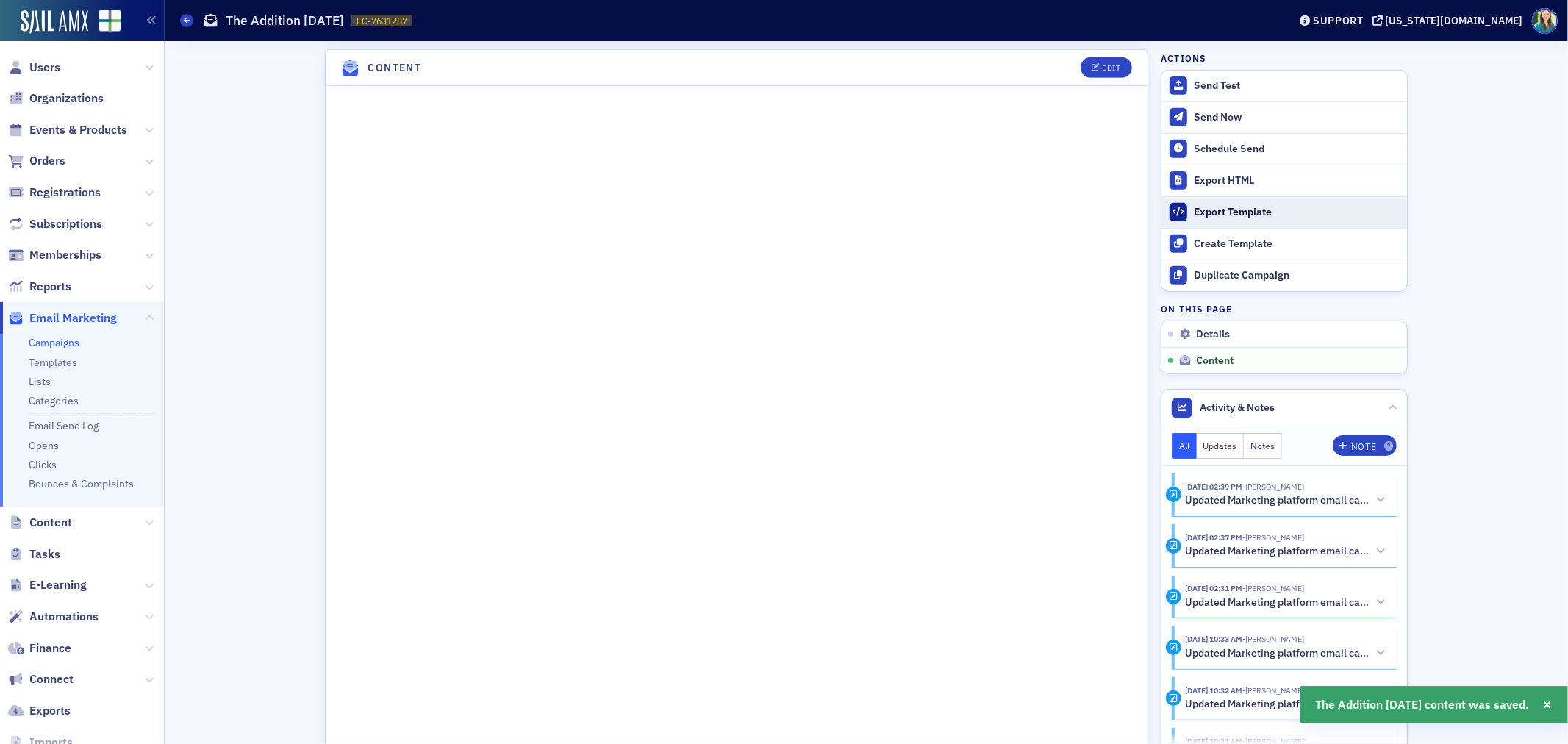
scroll to position [1084, 0]
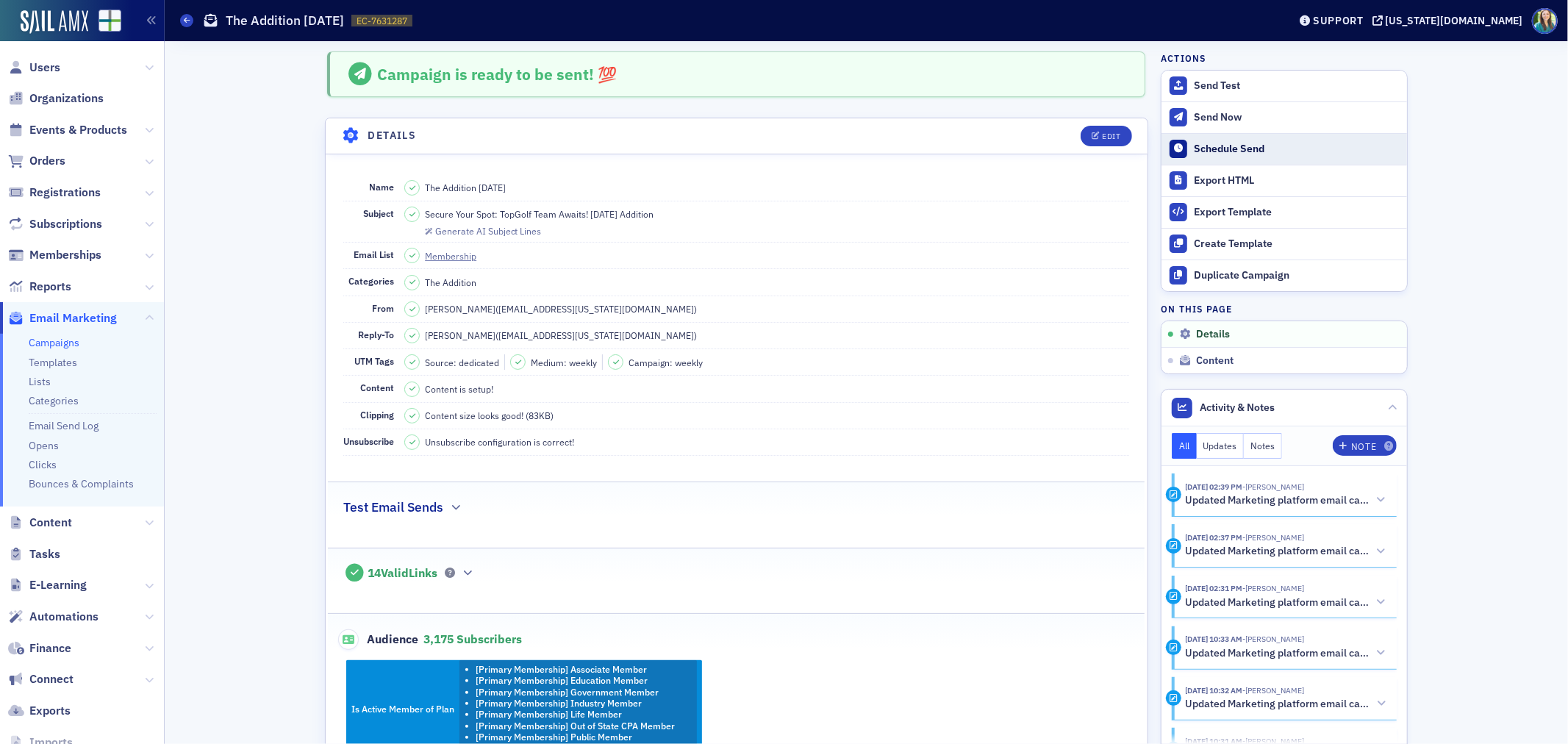
click at [1251, 149] on div "Schedule Send" at bounding box center [1296, 149] width 206 height 13
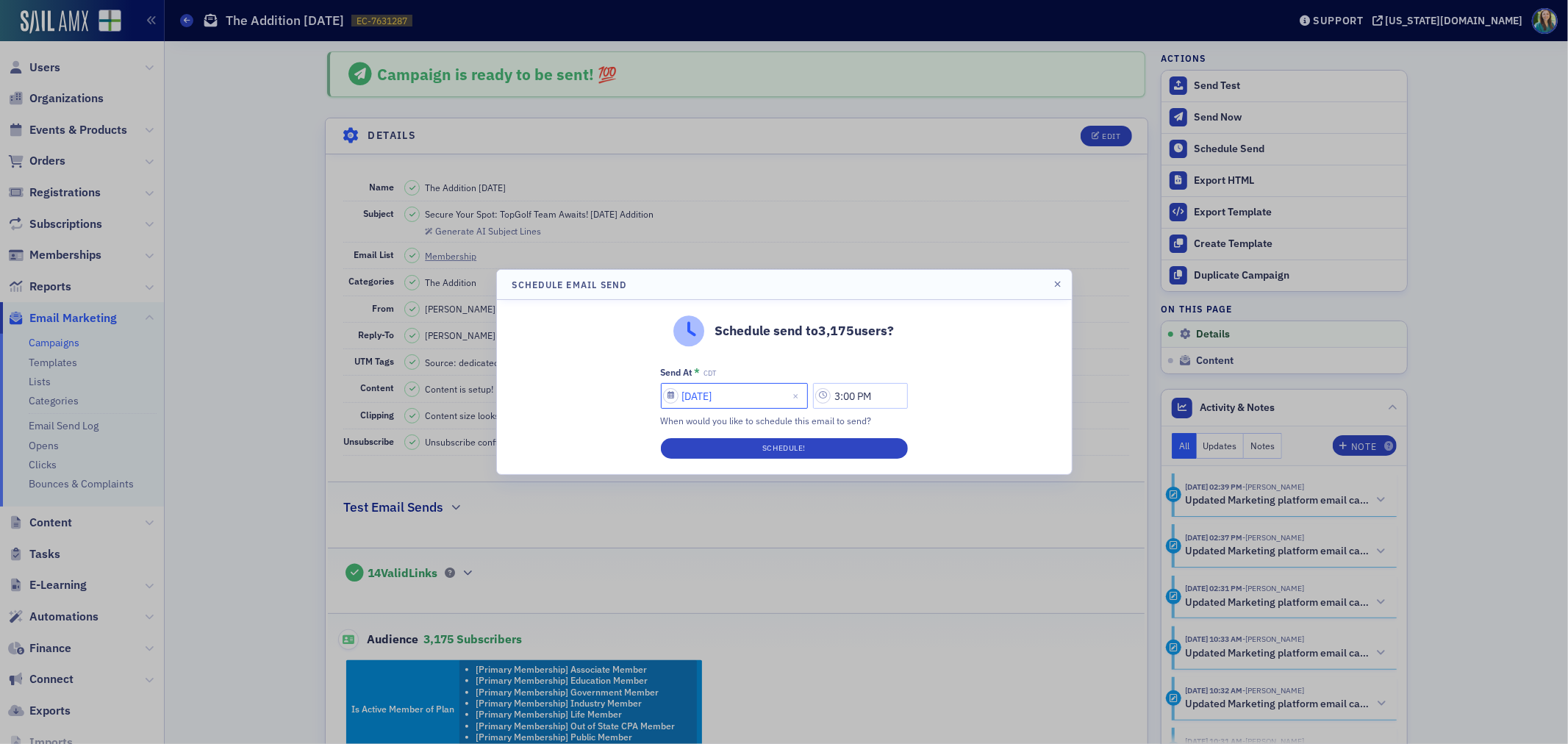
select select "8"
select select "2025"
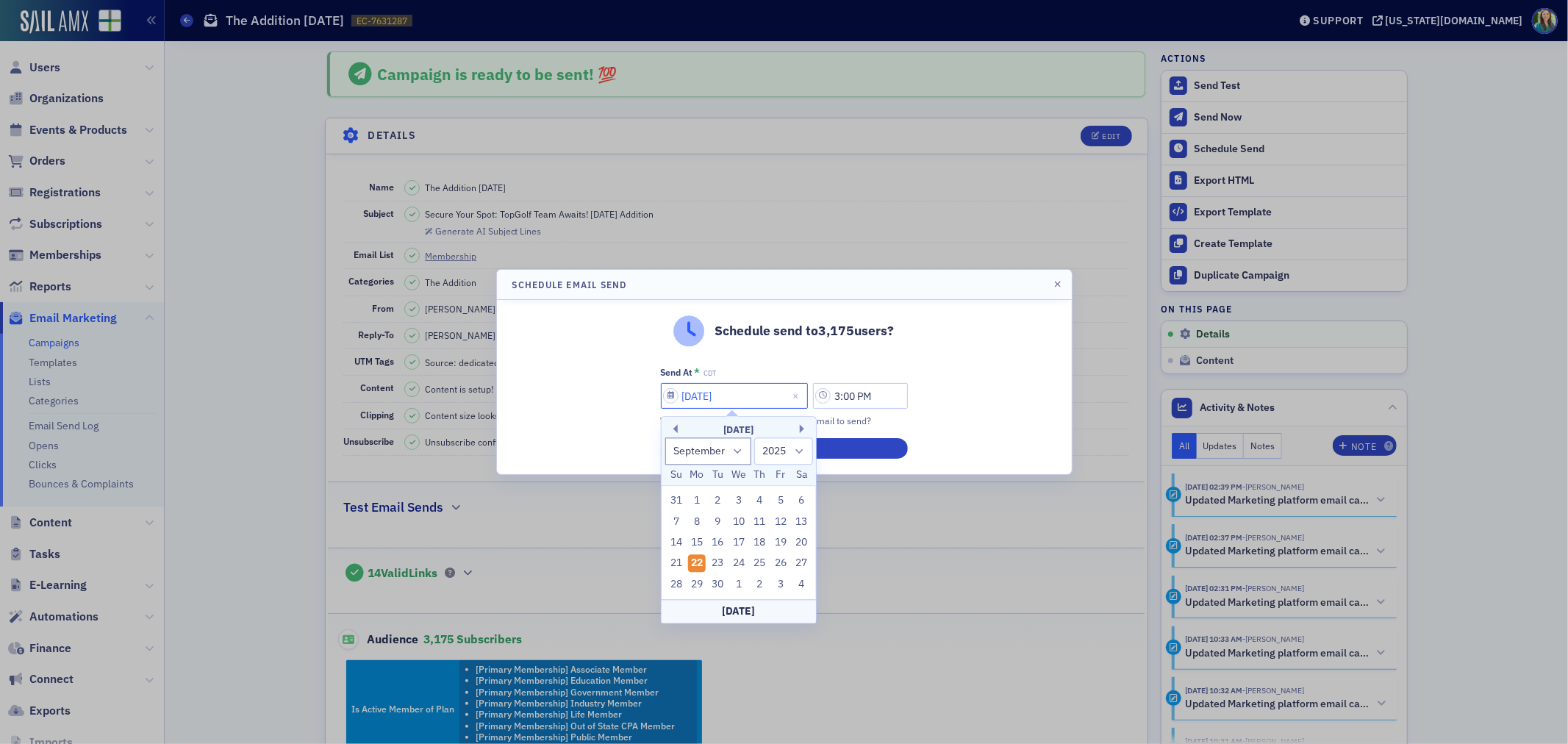
click at [670, 402] on input "09/22/2025" at bounding box center [734, 395] width 147 height 25
click at [714, 564] on div "23" at bounding box center [718, 564] width 18 height 18
type input "09/23/2025"
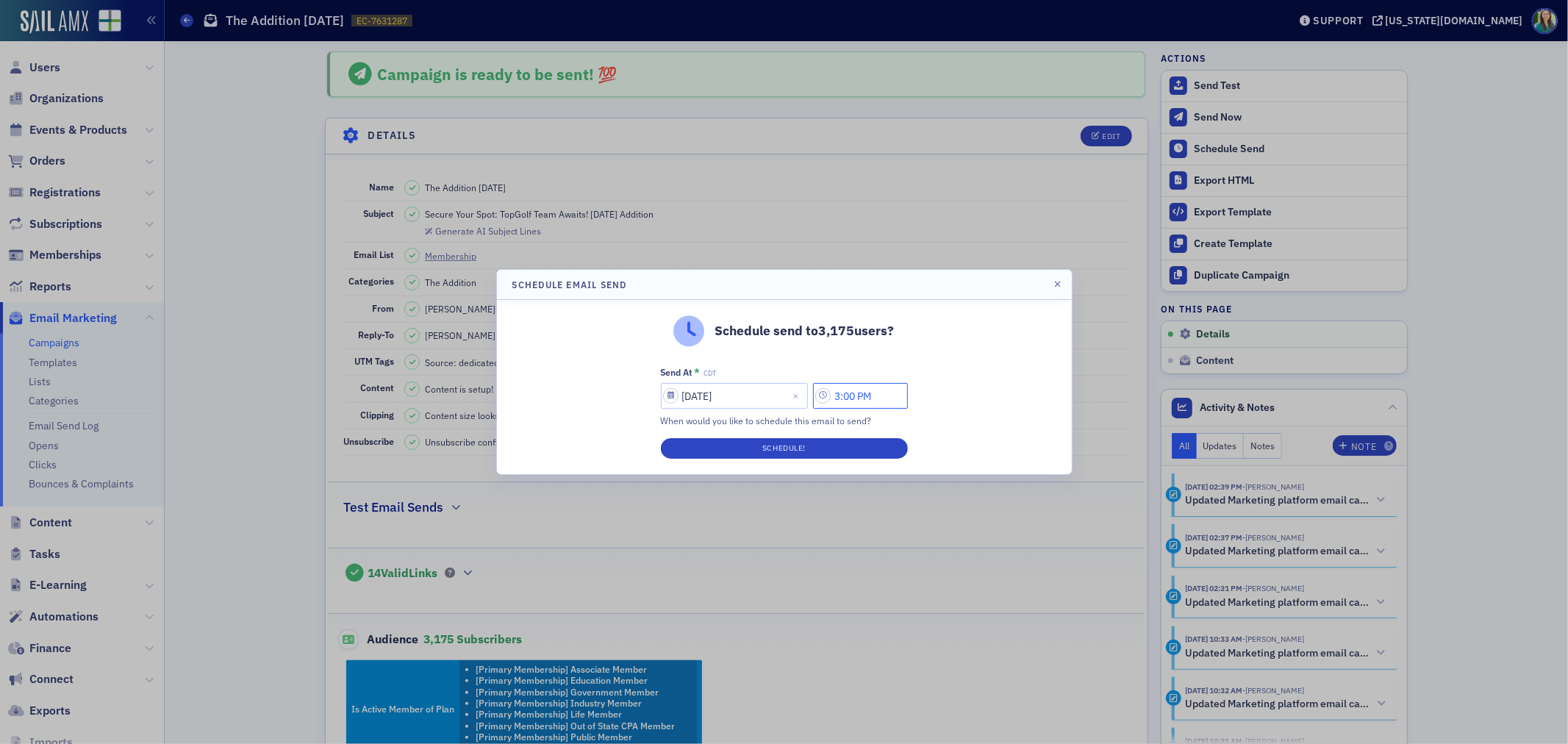
click at [829, 395] on input "3:00 PM" at bounding box center [860, 395] width 95 height 25
click at [767, 397] on button "AM" at bounding box center [773, 395] width 28 height 25
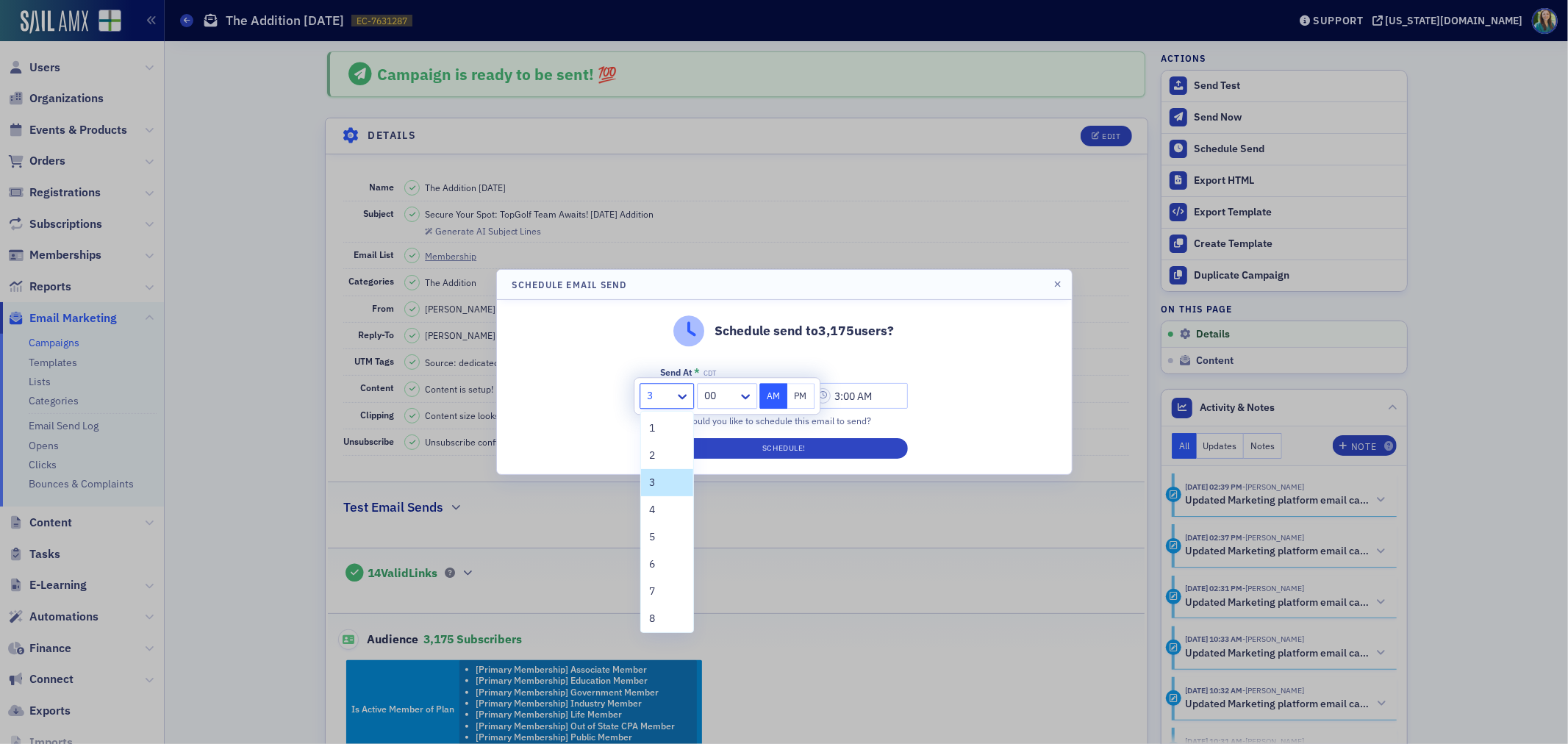
click at [673, 403] on div "3" at bounding box center [658, 396] width 34 height 21
click at [656, 567] on span "10" at bounding box center [655, 562] width 11 height 16
type input "10:00 AM"
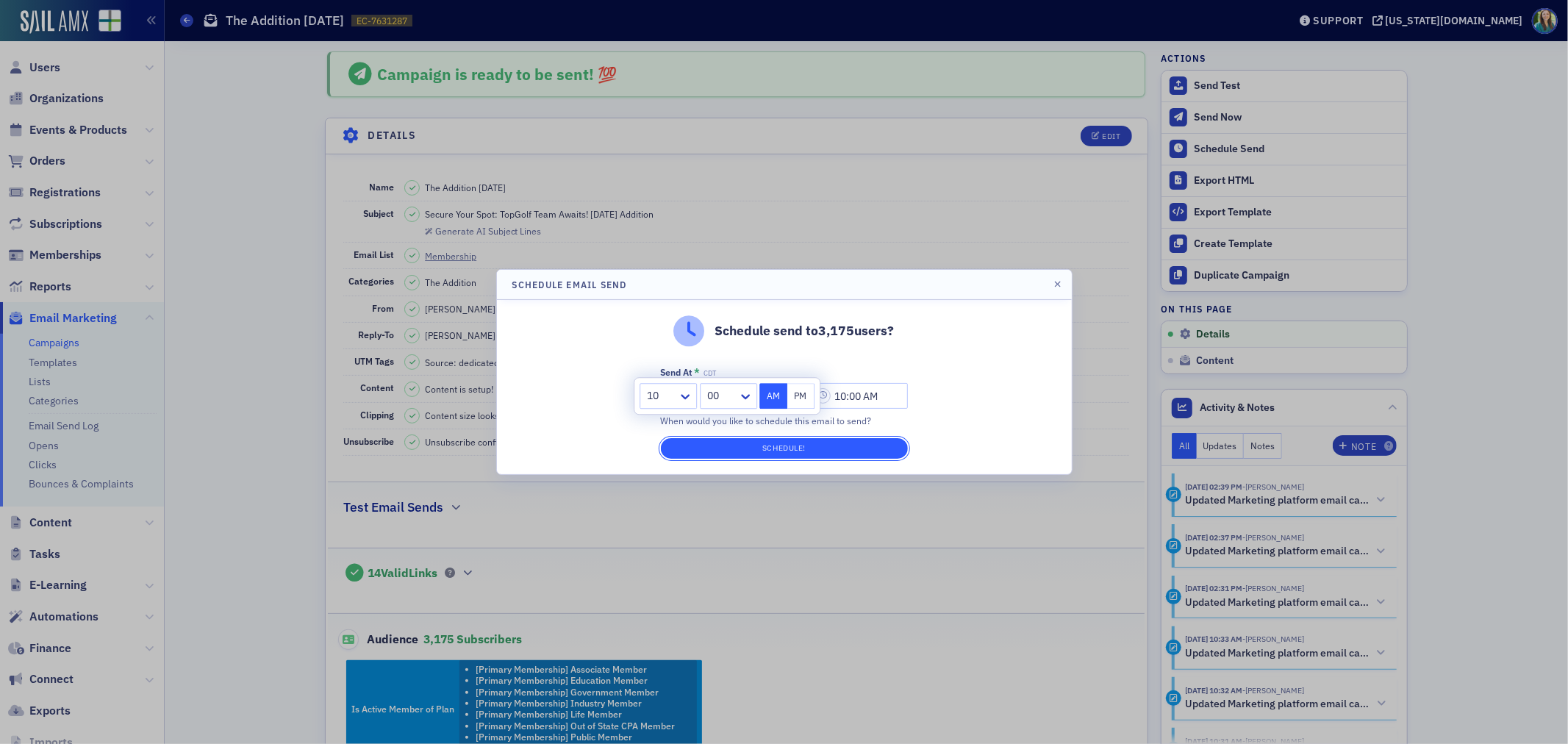
click at [769, 445] on button "Schedule!" at bounding box center [784, 448] width 247 height 21
